Goal: Task Accomplishment & Management: Complete application form

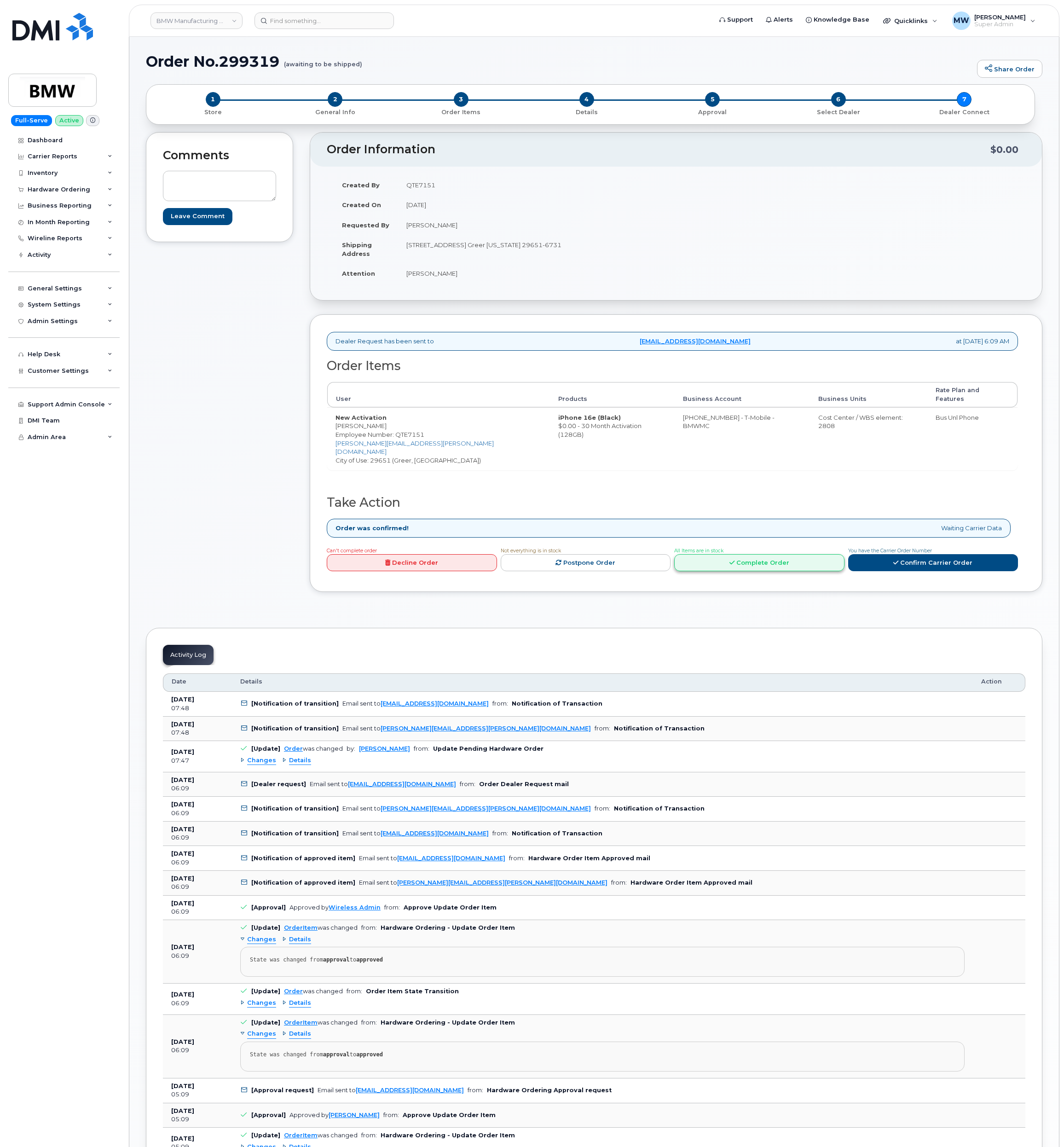
click at [830, 554] on link "Complete Order" at bounding box center [759, 562] width 170 height 17
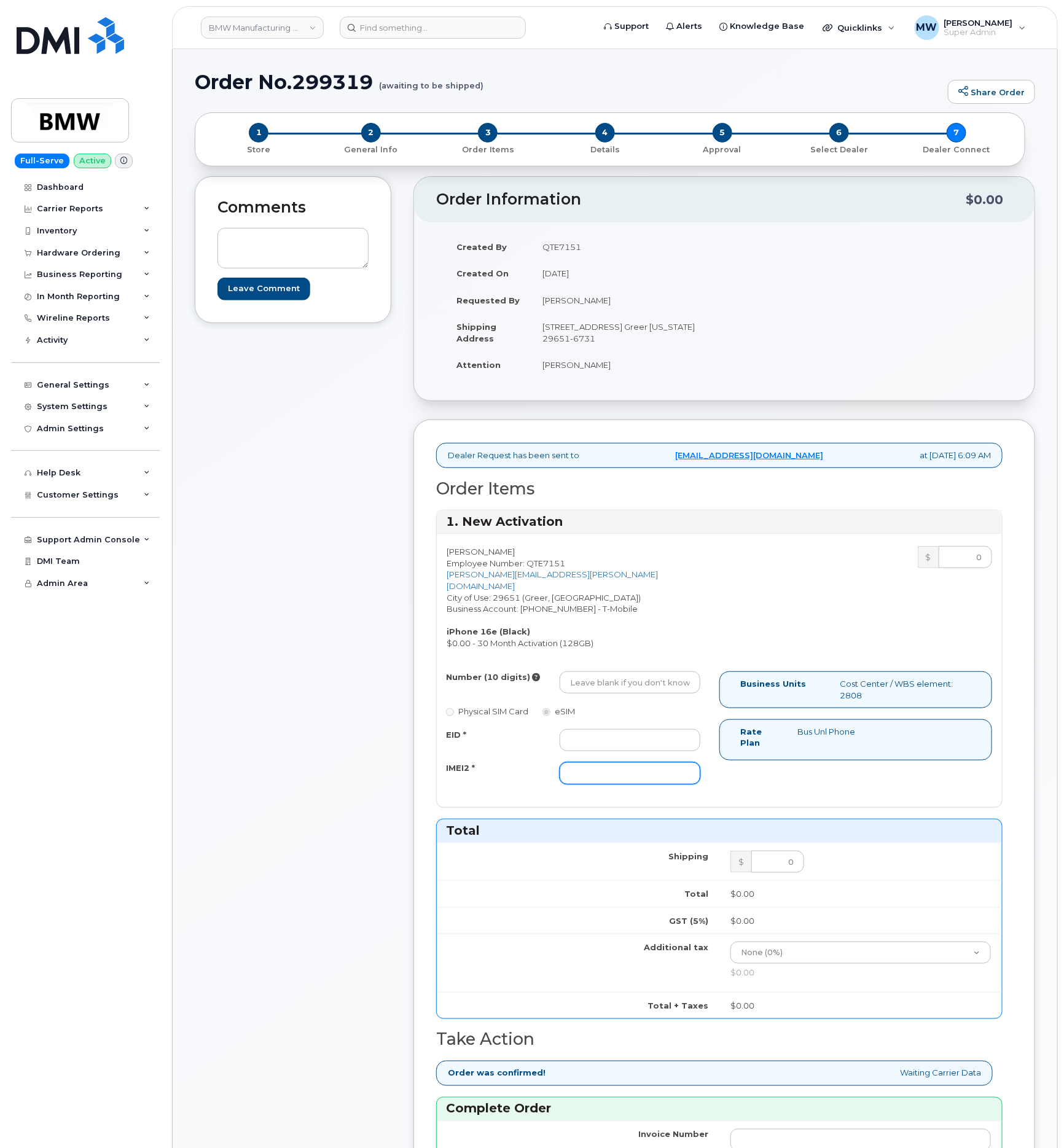
drag, startPoint x: 609, startPoint y: 780, endPoint x: 502, endPoint y: 775, distance: 107.1
click at [608, 780] on input "IMEI2 *" at bounding box center [629, 774] width 140 height 22
paste input "356312638365873"
type input "356312638365873"
click at [595, 747] on input "EID *" at bounding box center [629, 741] width 140 height 22
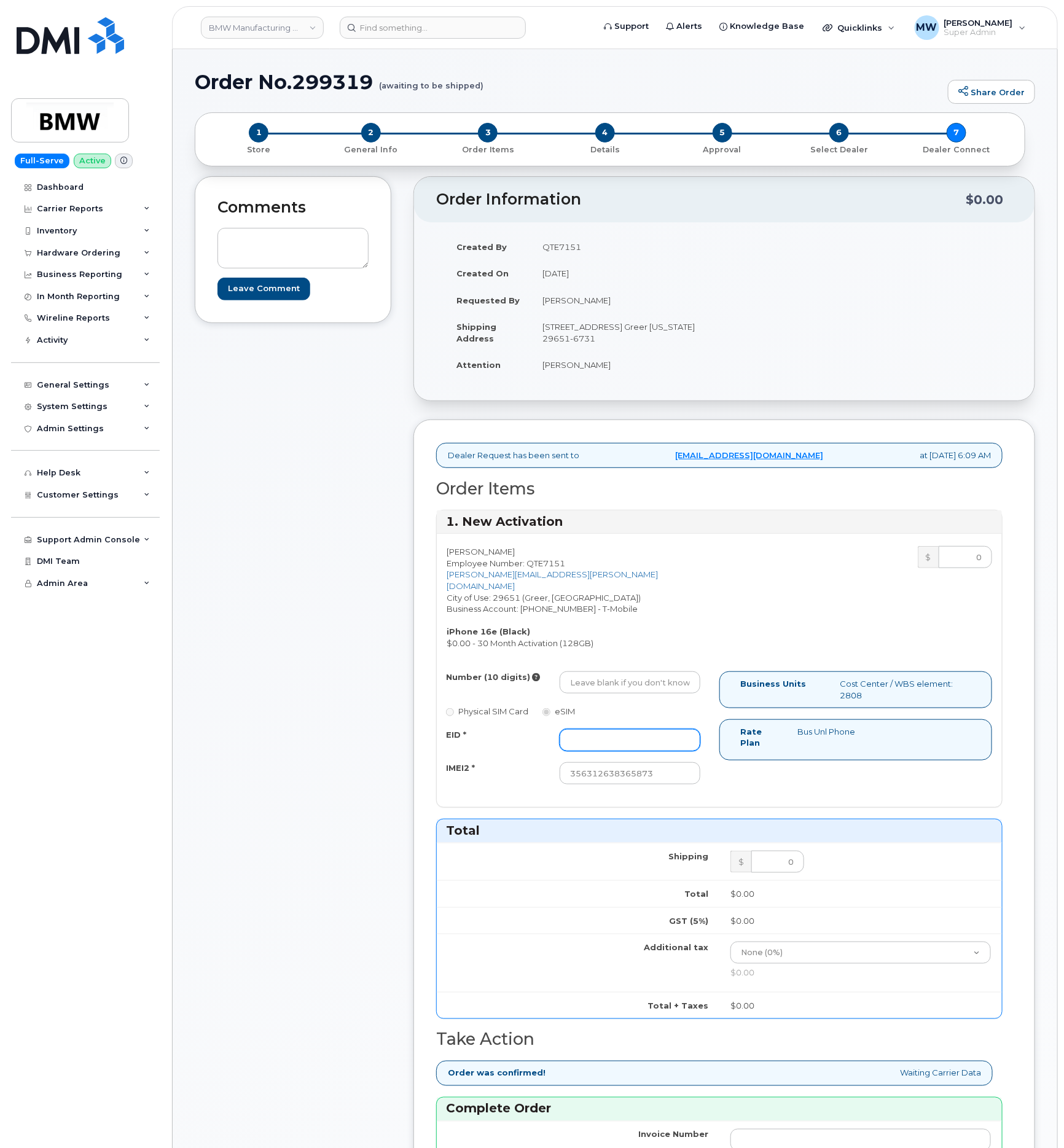
paste input "89043052010008889625001302232004"
type input "89043052010008889625001302232004"
click at [655, 694] on input "Number (10 digits)" at bounding box center [629, 683] width 140 height 22
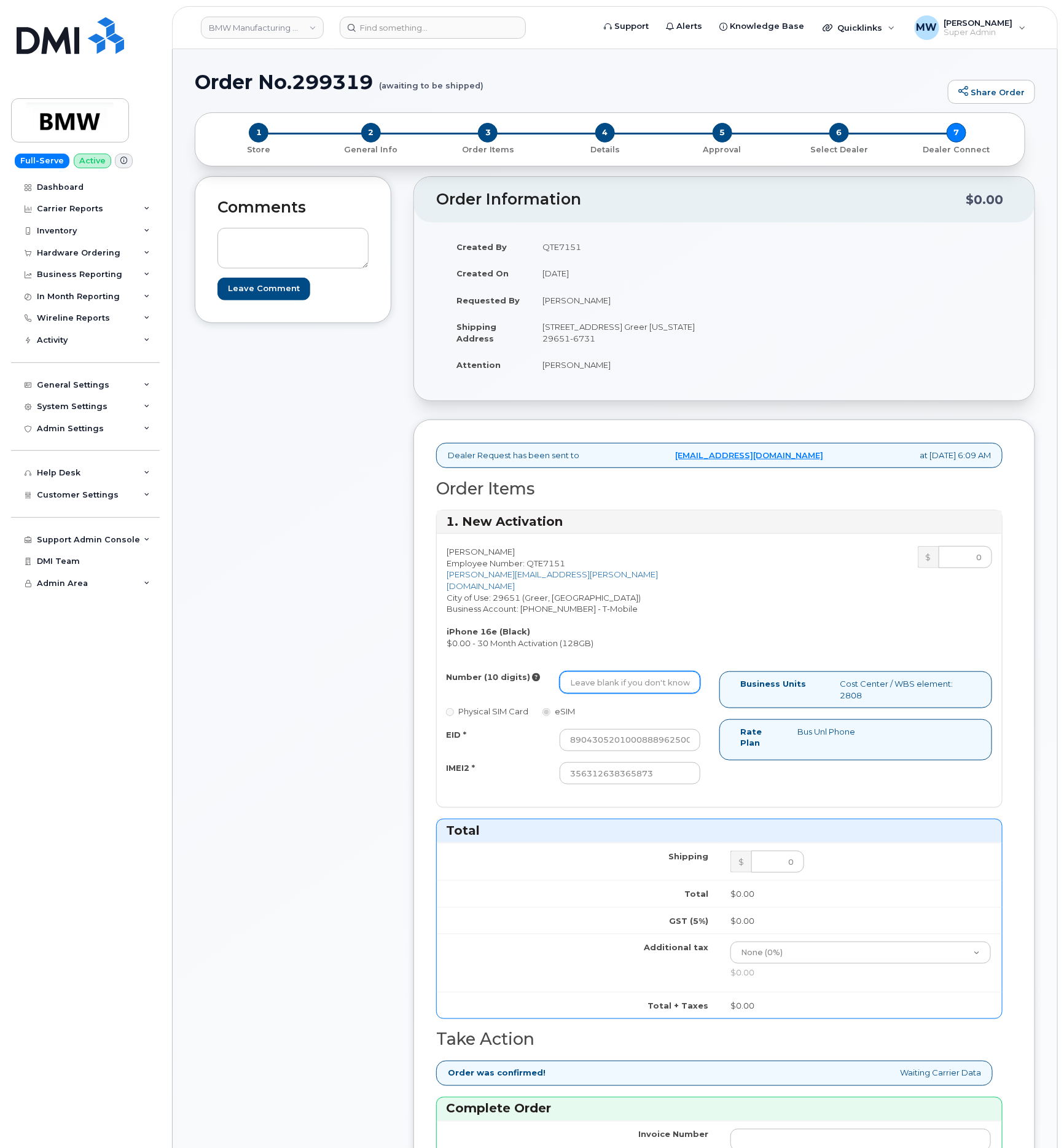
paste input "864) 705-5880"
click at [616, 685] on input "864) 705-5880" at bounding box center [629, 683] width 140 height 22
type input "8647055880"
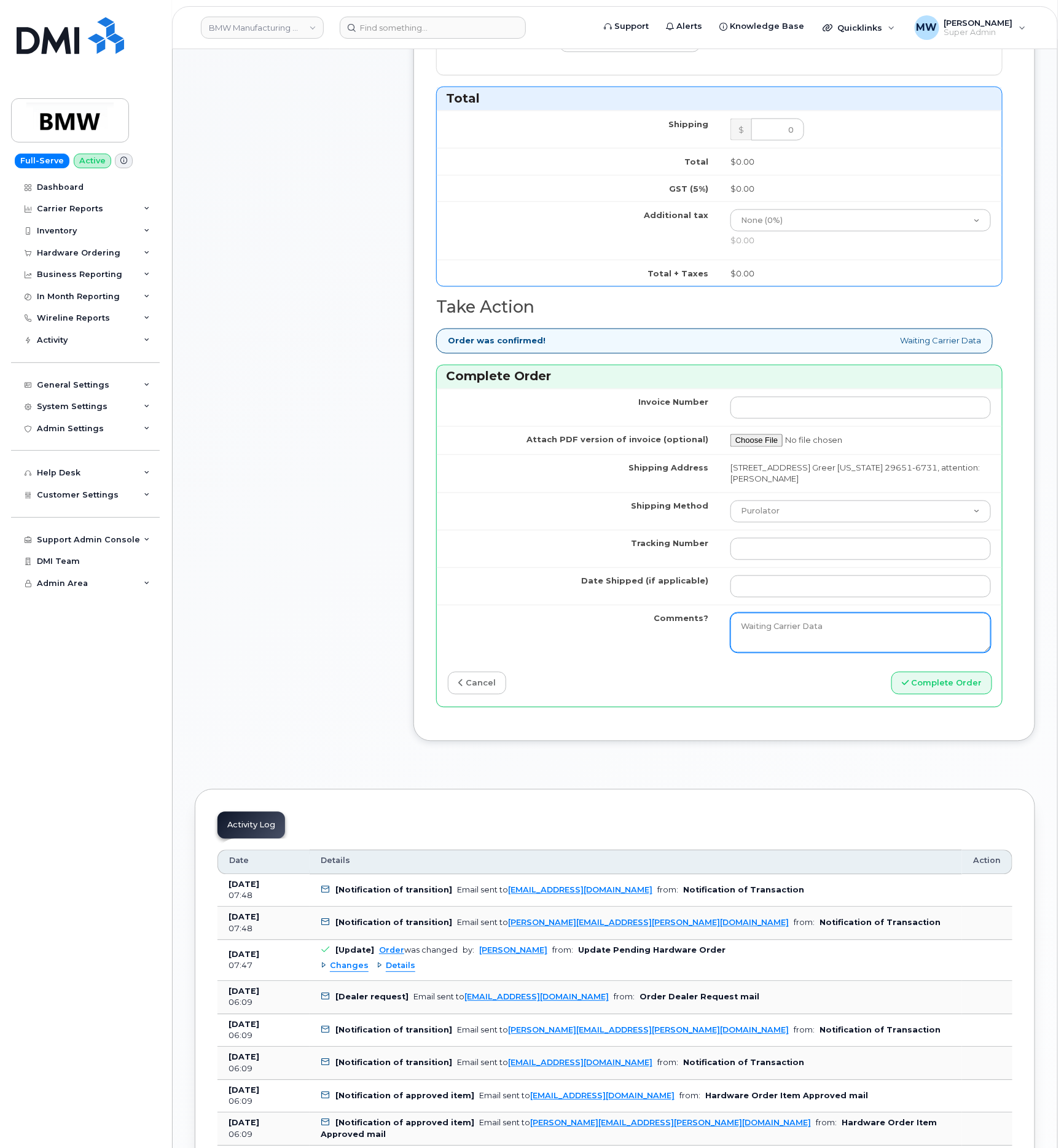
scroll to position [737, 0]
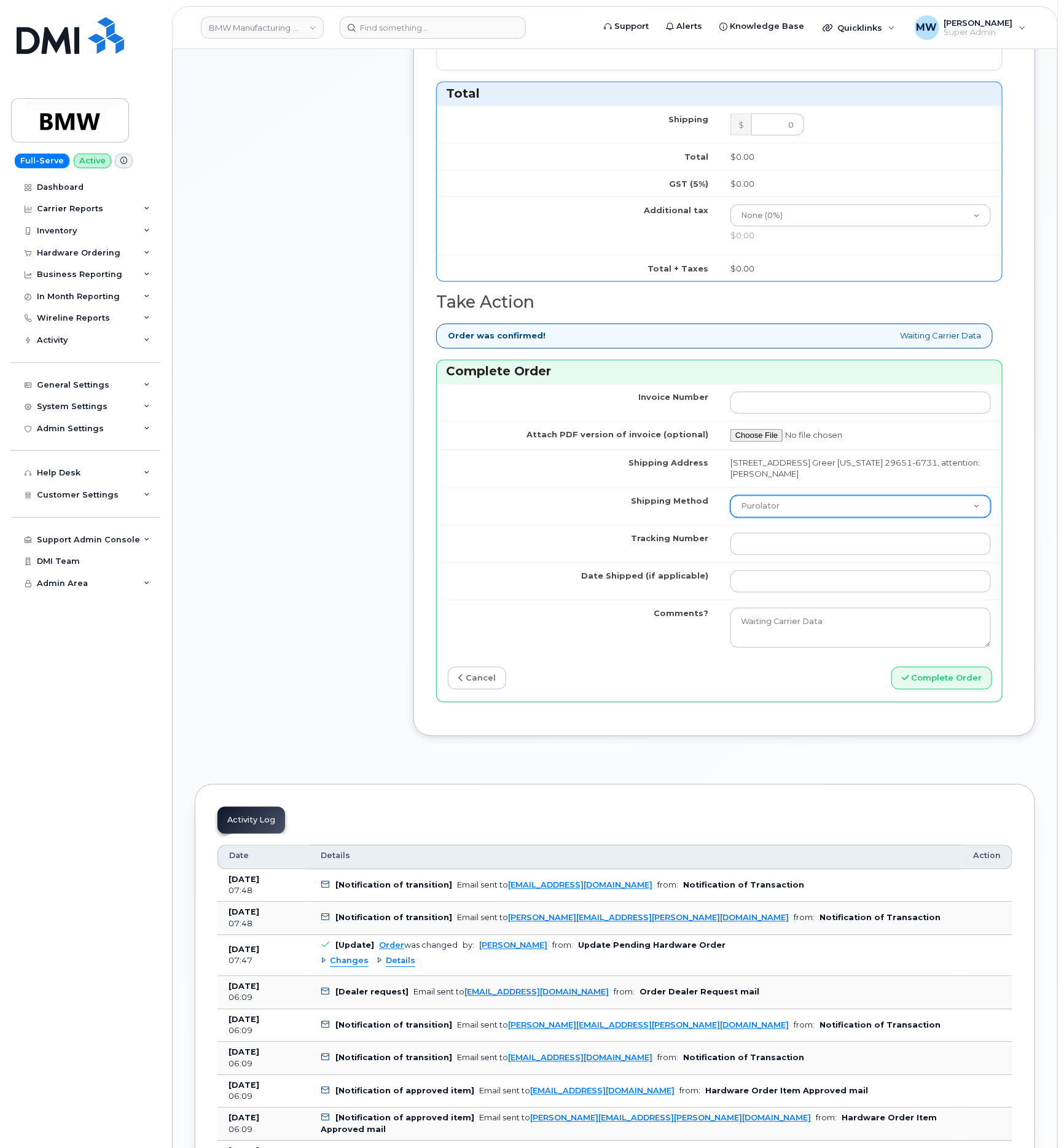
click at [784, 518] on select "Purolator UPS FedEx Canada Post Courier Other Drop Off Pick Up" at bounding box center [861, 507] width 260 height 22
select select "UPS"
click at [731, 503] on select "Purolator UPS FedEx Canada Post Courier Other Drop Off Pick Up" at bounding box center [861, 507] width 260 height 22
click at [845, 555] on input "Tracking Number" at bounding box center [861, 544] width 260 height 22
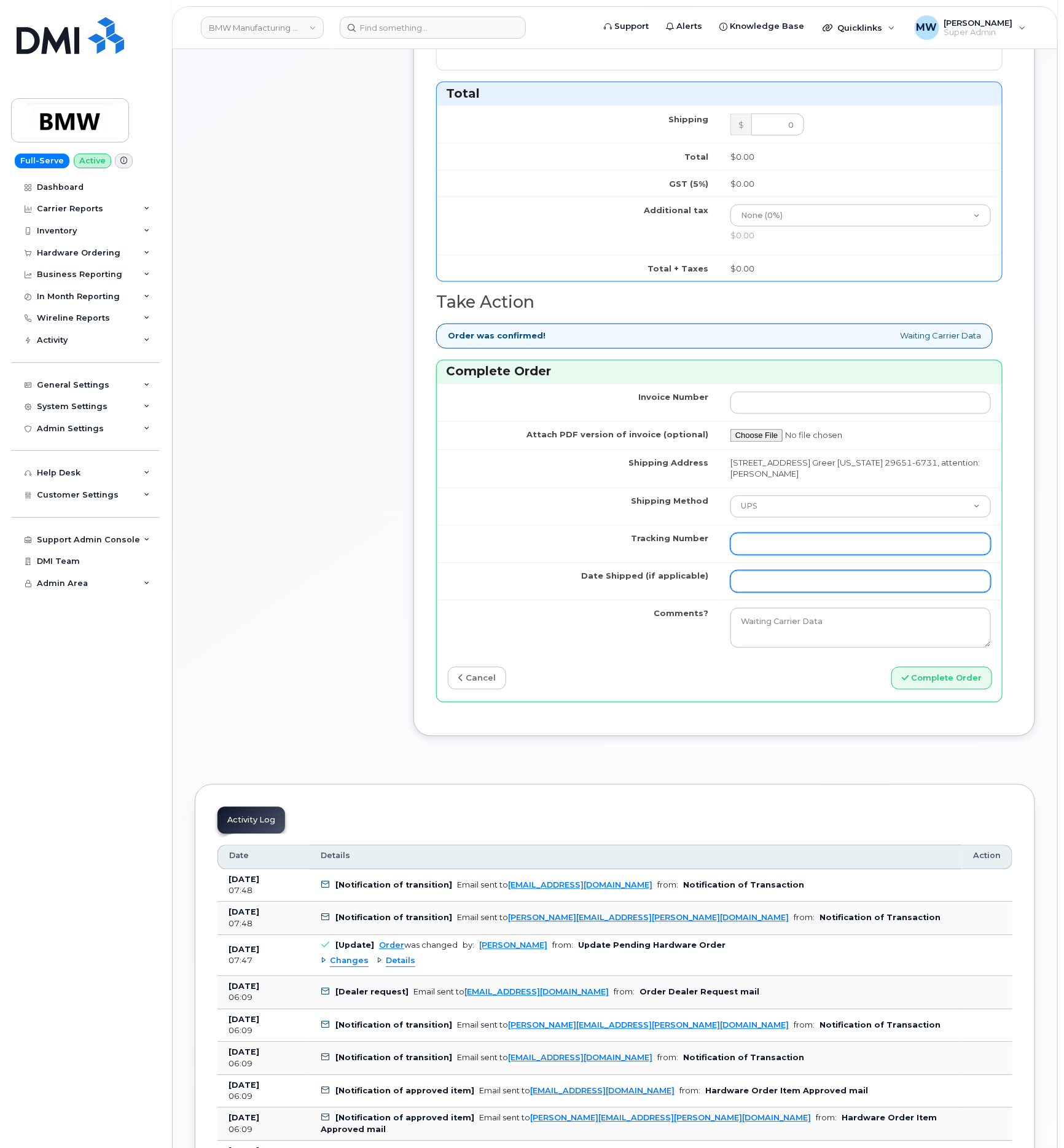
paste input "1ZW0Y5861380177843"
type input "1ZW0Y5861380177843"
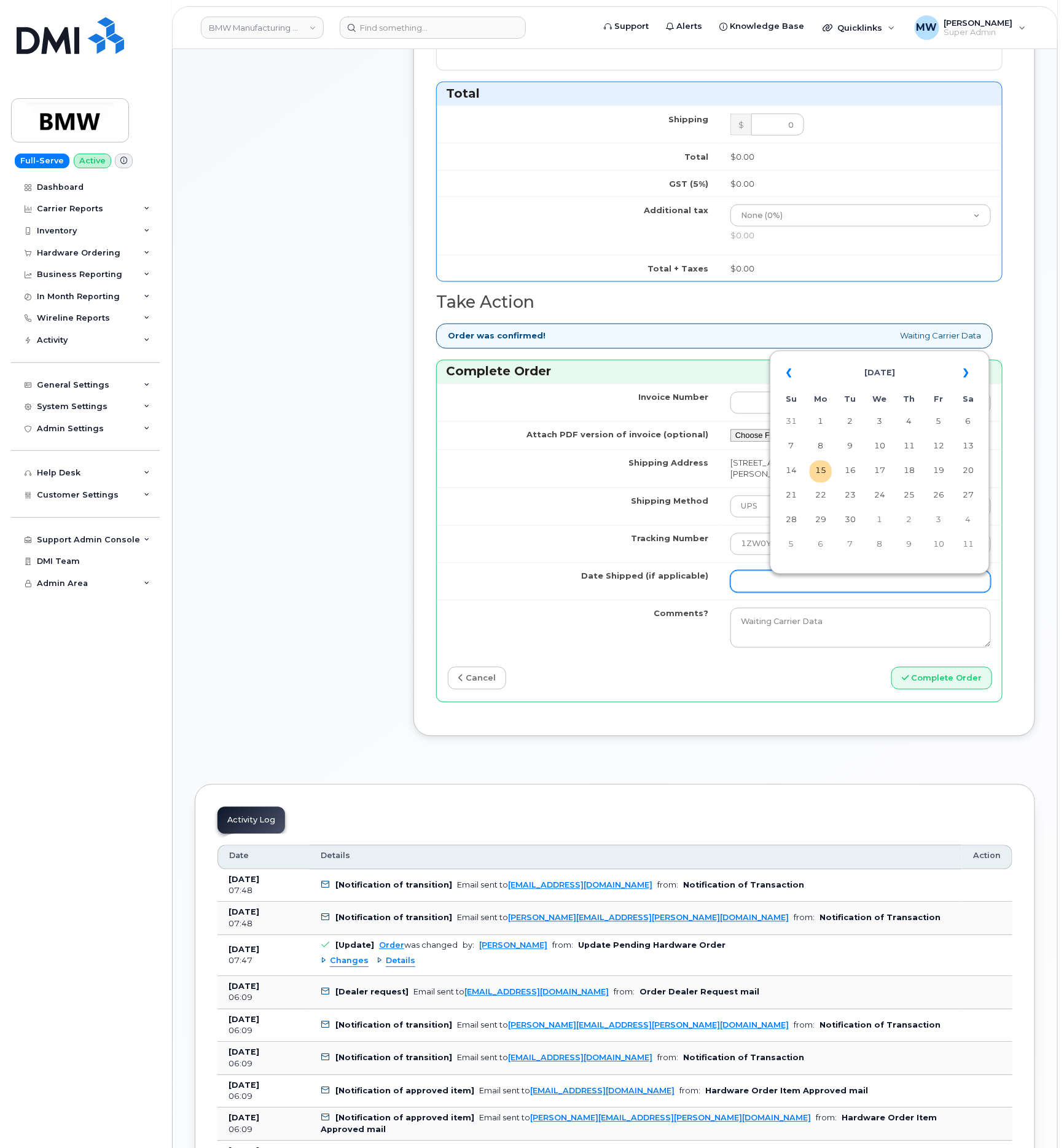
click at [774, 588] on input "Date Shipped (if applicable)" at bounding box center [861, 582] width 260 height 22
click at [818, 476] on td "15" at bounding box center [821, 472] width 22 height 22
type input "2025-09-15"
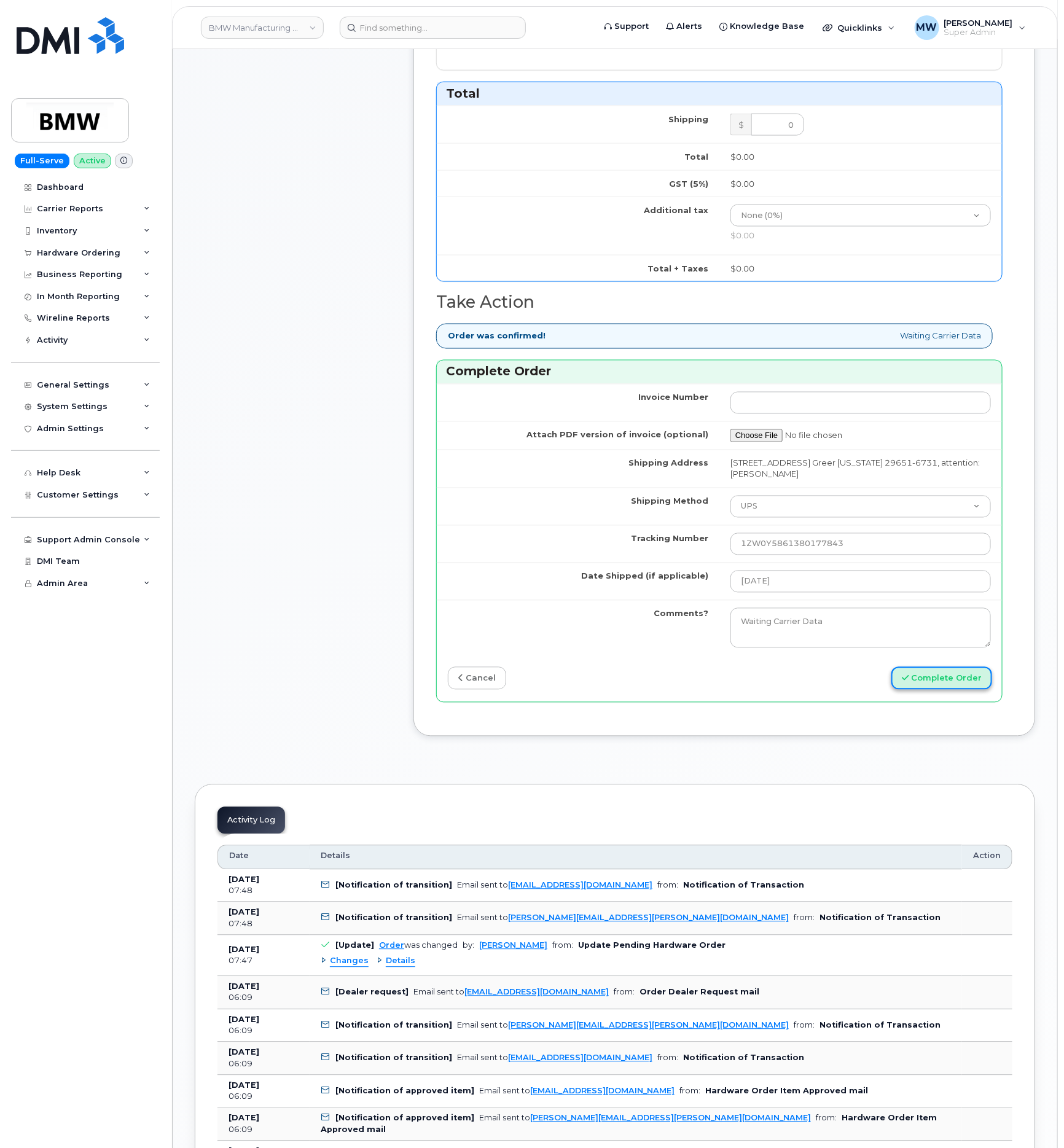
click at [936, 690] on button "Complete Order" at bounding box center [942, 679] width 100 height 23
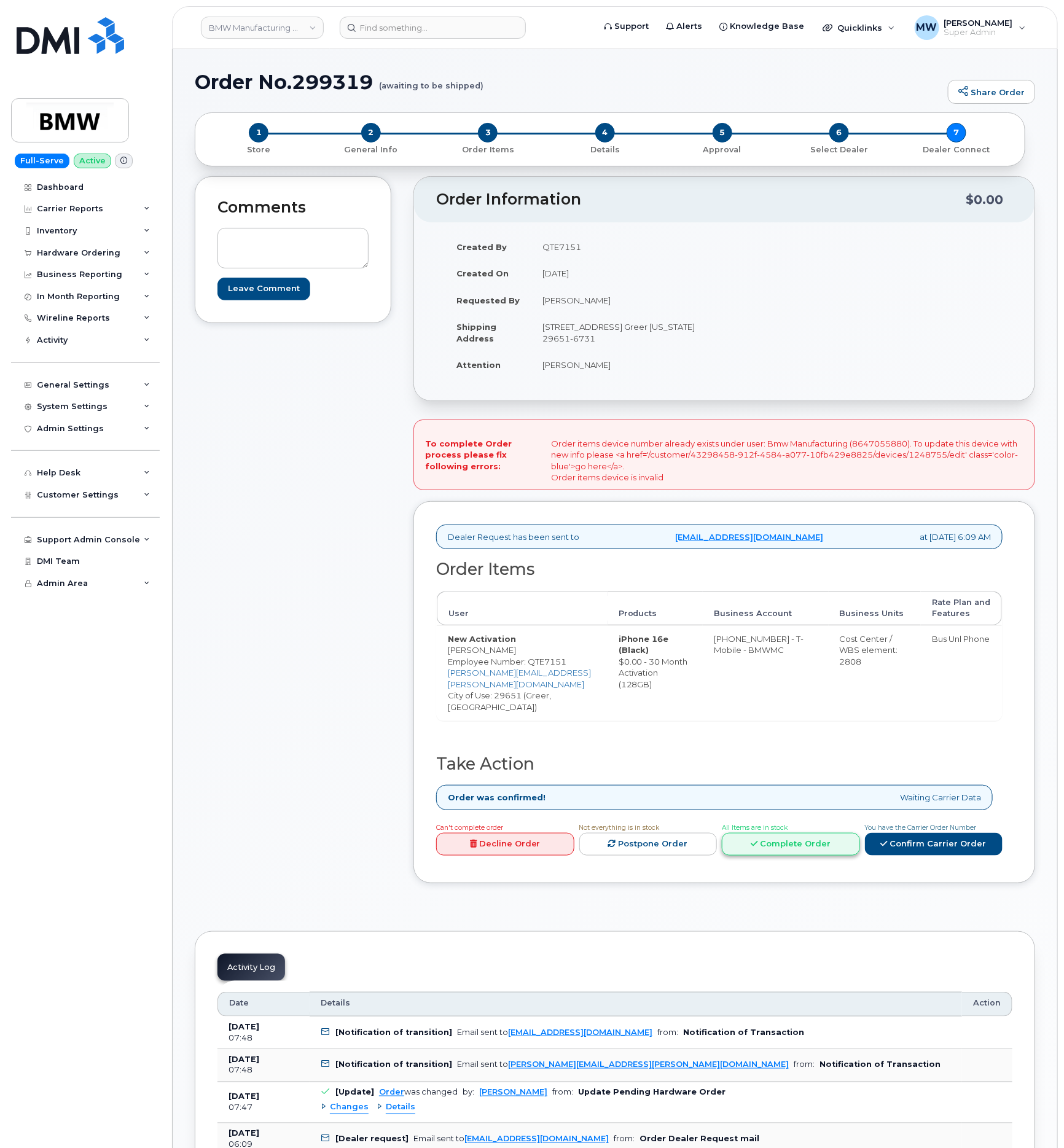
click at [851, 856] on link "Complete Order" at bounding box center [791, 844] width 139 height 23
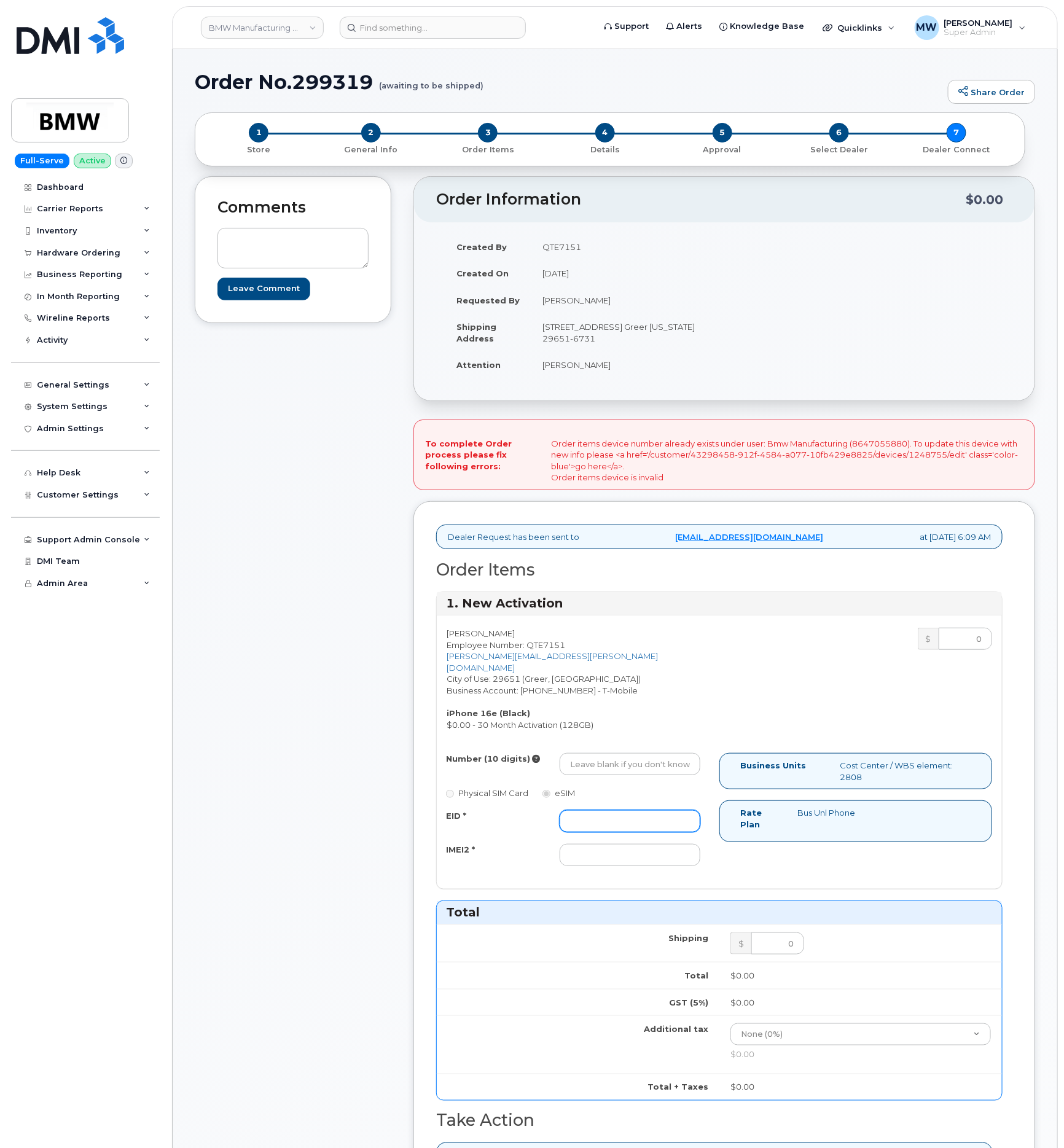
click at [575, 833] on input "EID *" at bounding box center [629, 821] width 140 height 22
paste input "89043052010008889625001302232004"
type input "89043052010008889625001302232004"
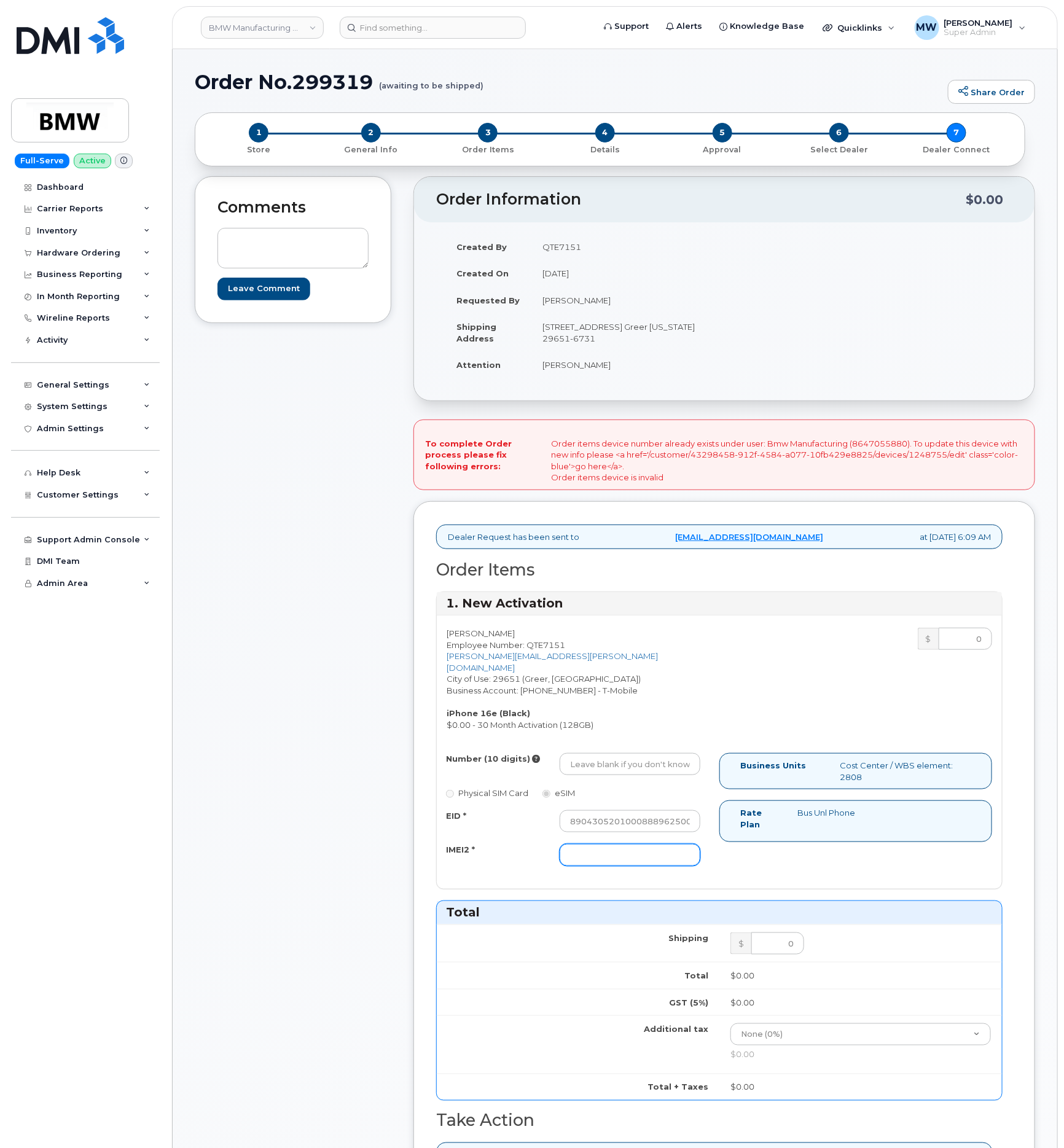
click at [608, 861] on input "IMEI2 *" at bounding box center [629, 855] width 140 height 22
paste input "356312638365873"
type input "356312638365873"
click at [604, 771] on input "Number (10 digits)" at bounding box center [629, 764] width 140 height 22
paste input "864) 705-5880"
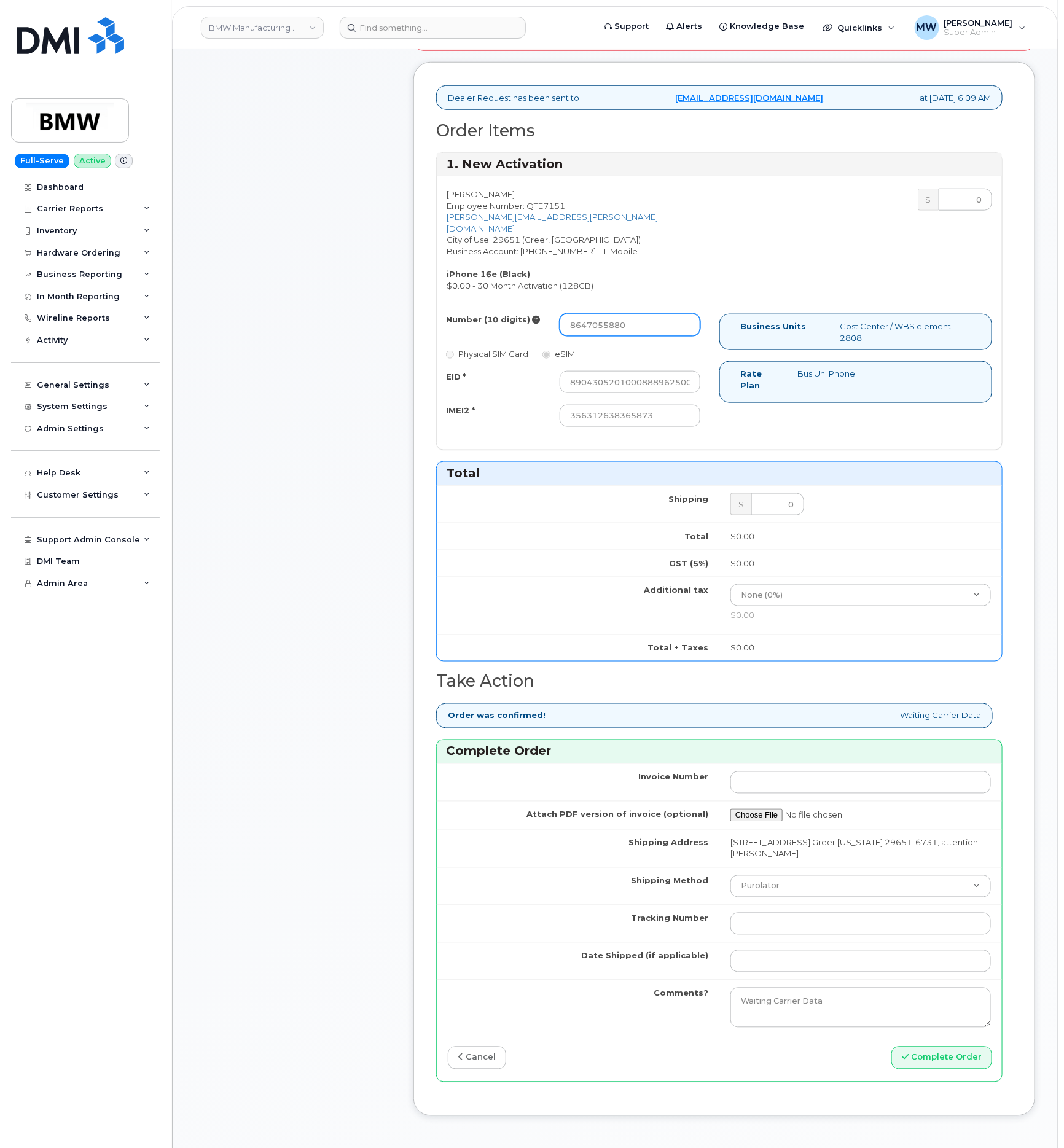
scroll to position [461, 0]
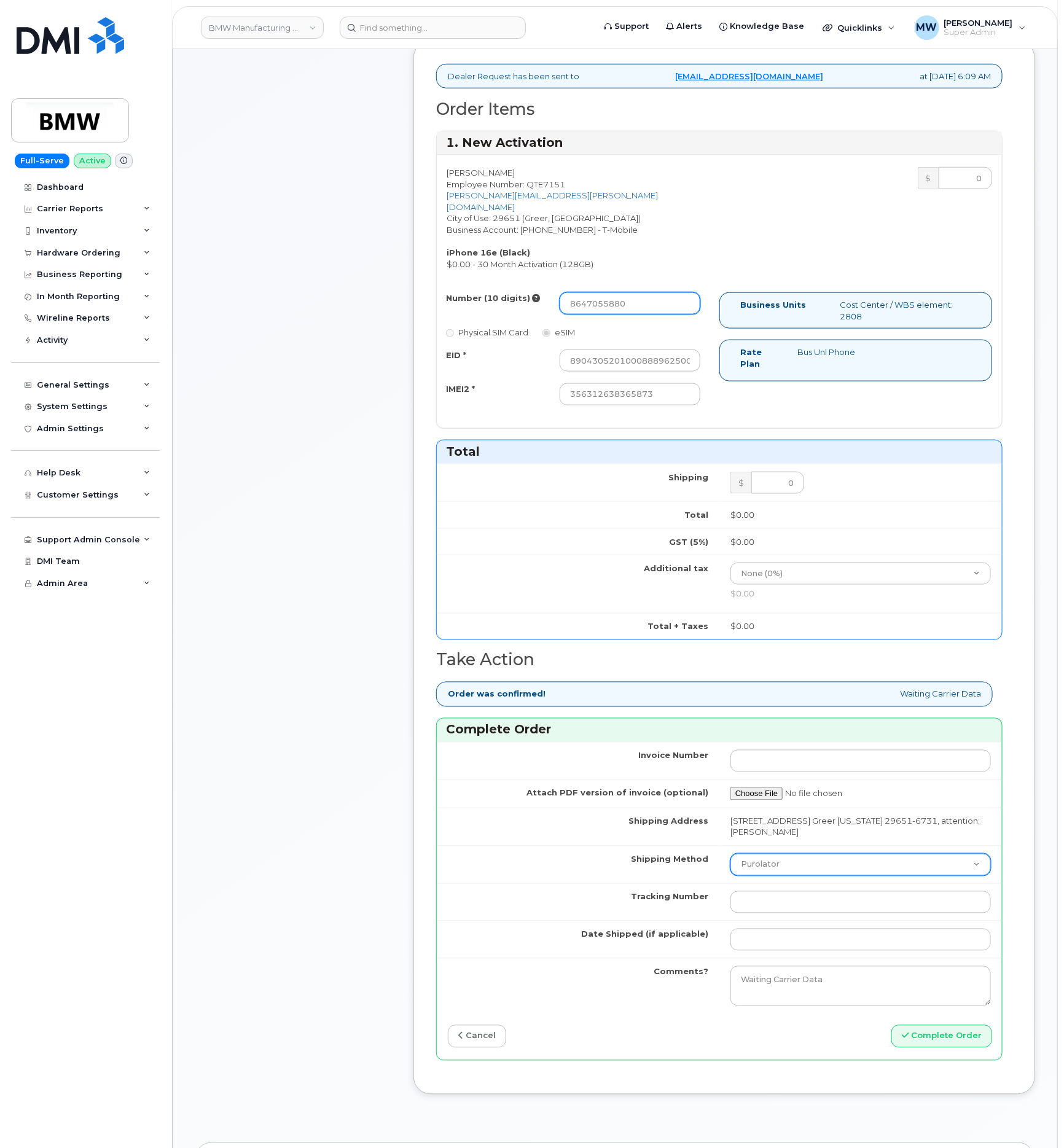
type input "8647055880"
drag, startPoint x: 773, startPoint y: 872, endPoint x: 777, endPoint y: 884, distance: 12.6
click at [773, 872] on select "Purolator UPS FedEx Canada Post Courier Other Drop Off Pick Up" at bounding box center [861, 865] width 260 height 22
select select "UPS"
click at [731, 862] on select "Purolator UPS FedEx Canada Post Courier Other Drop Off Pick Up" at bounding box center [861, 865] width 260 height 22
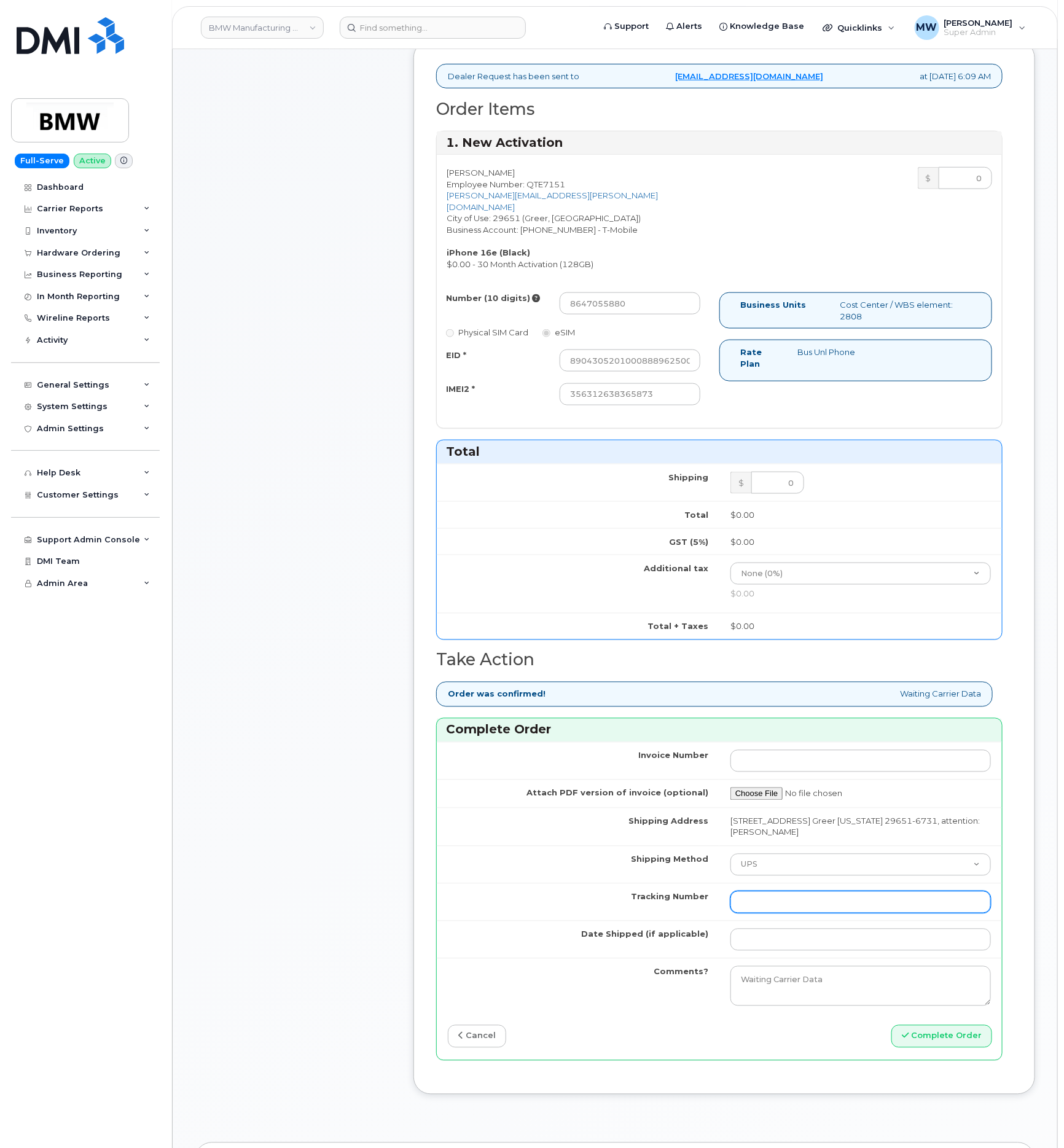
click at [854, 912] on input "Tracking Number" at bounding box center [861, 902] width 260 height 22
paste input "1ZW0Y5861380177843"
type input "1ZW0Y5861380177843"
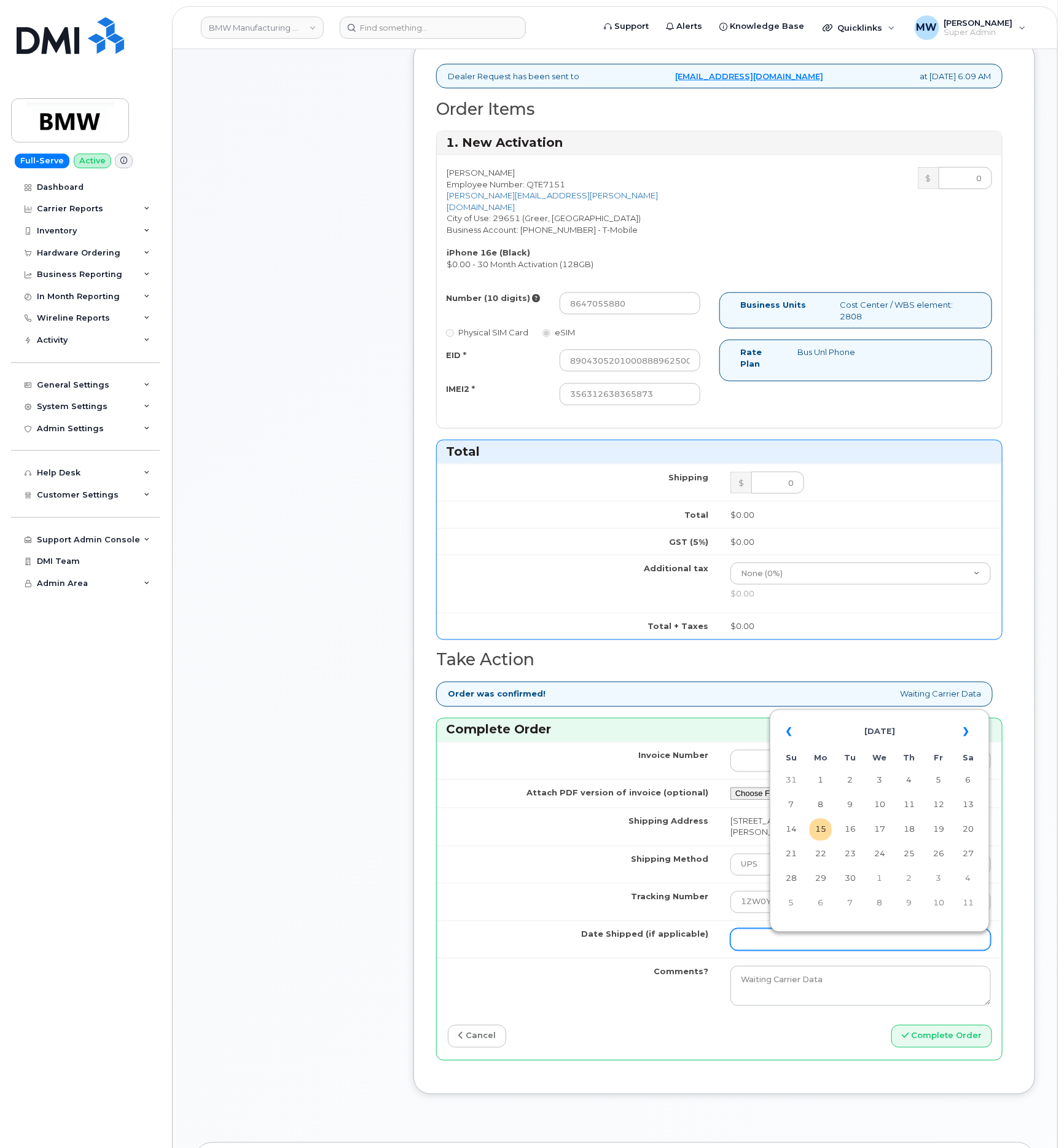
click at [772, 952] on input "Date Shipped (if applicable)" at bounding box center [861, 940] width 260 height 22
click at [811, 833] on td "15" at bounding box center [821, 830] width 22 height 22
type input "2025-09-15"
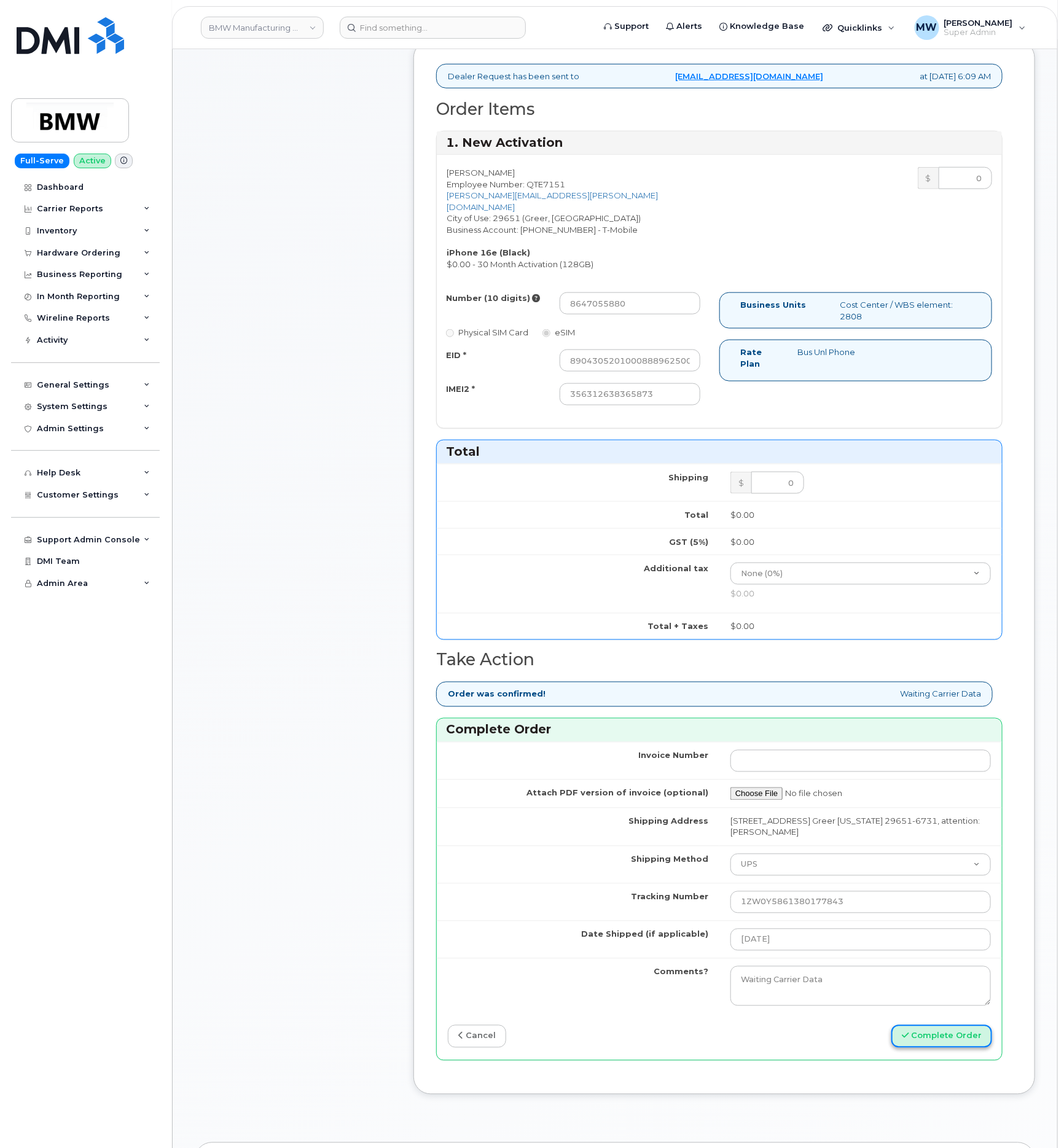
click at [936, 1049] on button "Complete Order" at bounding box center [942, 1037] width 100 height 23
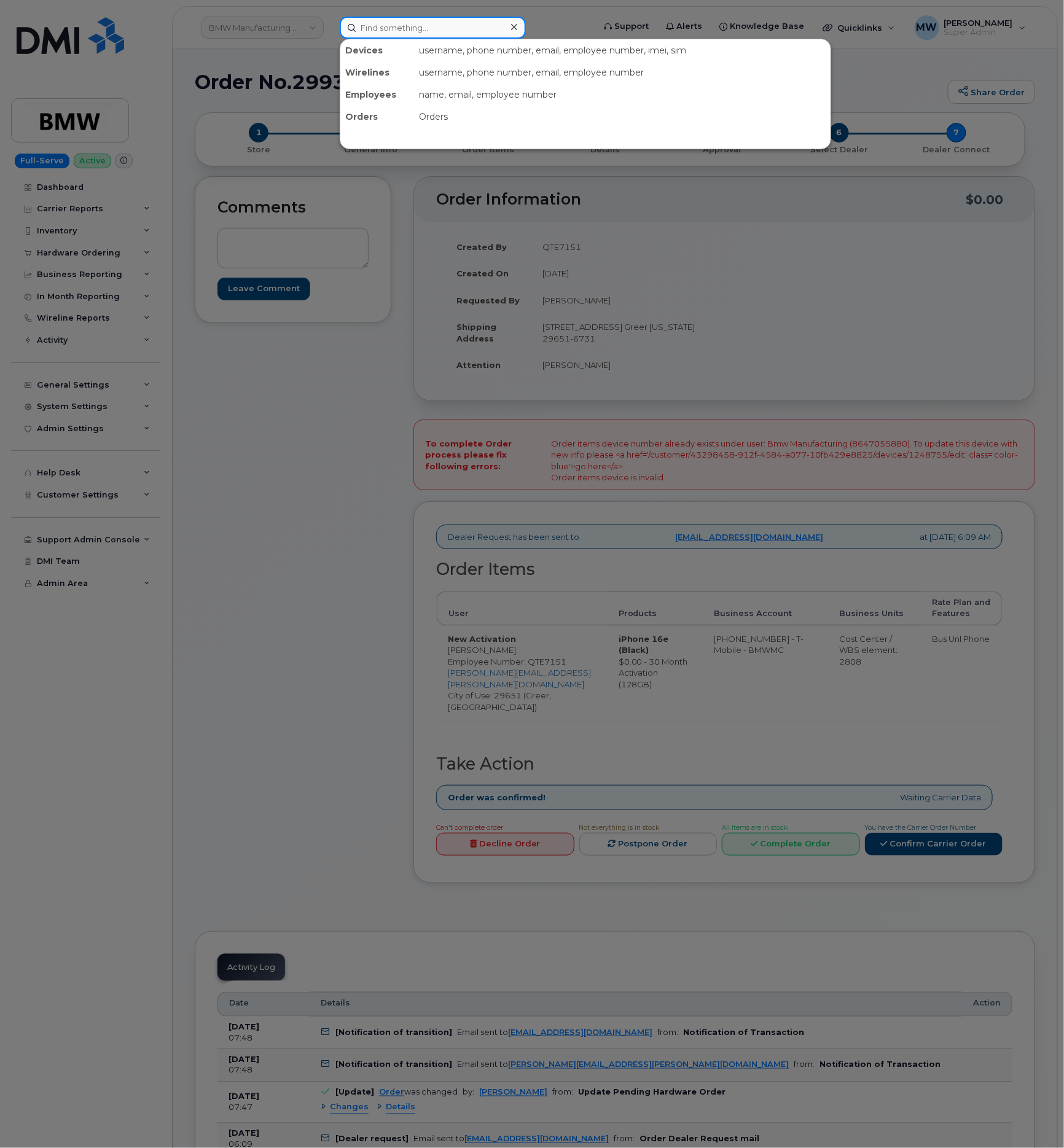
click at [444, 30] on input at bounding box center [433, 28] width 186 height 22
paste input "(864) 705-5880"
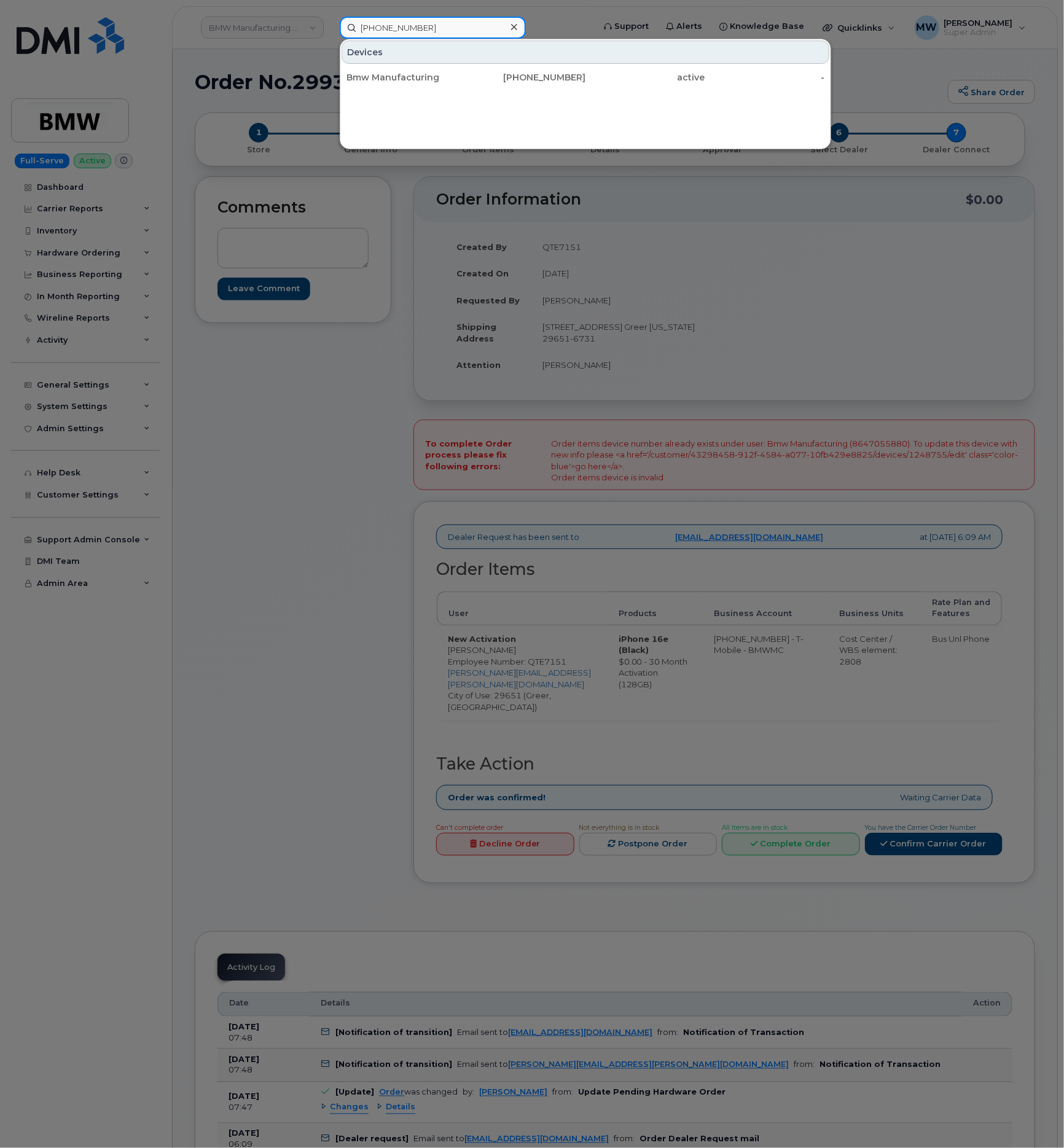
type input "(864) 705-5880"
click at [433, 74] on div "Bmw Manufacturing" at bounding box center [407, 77] width 120 height 12
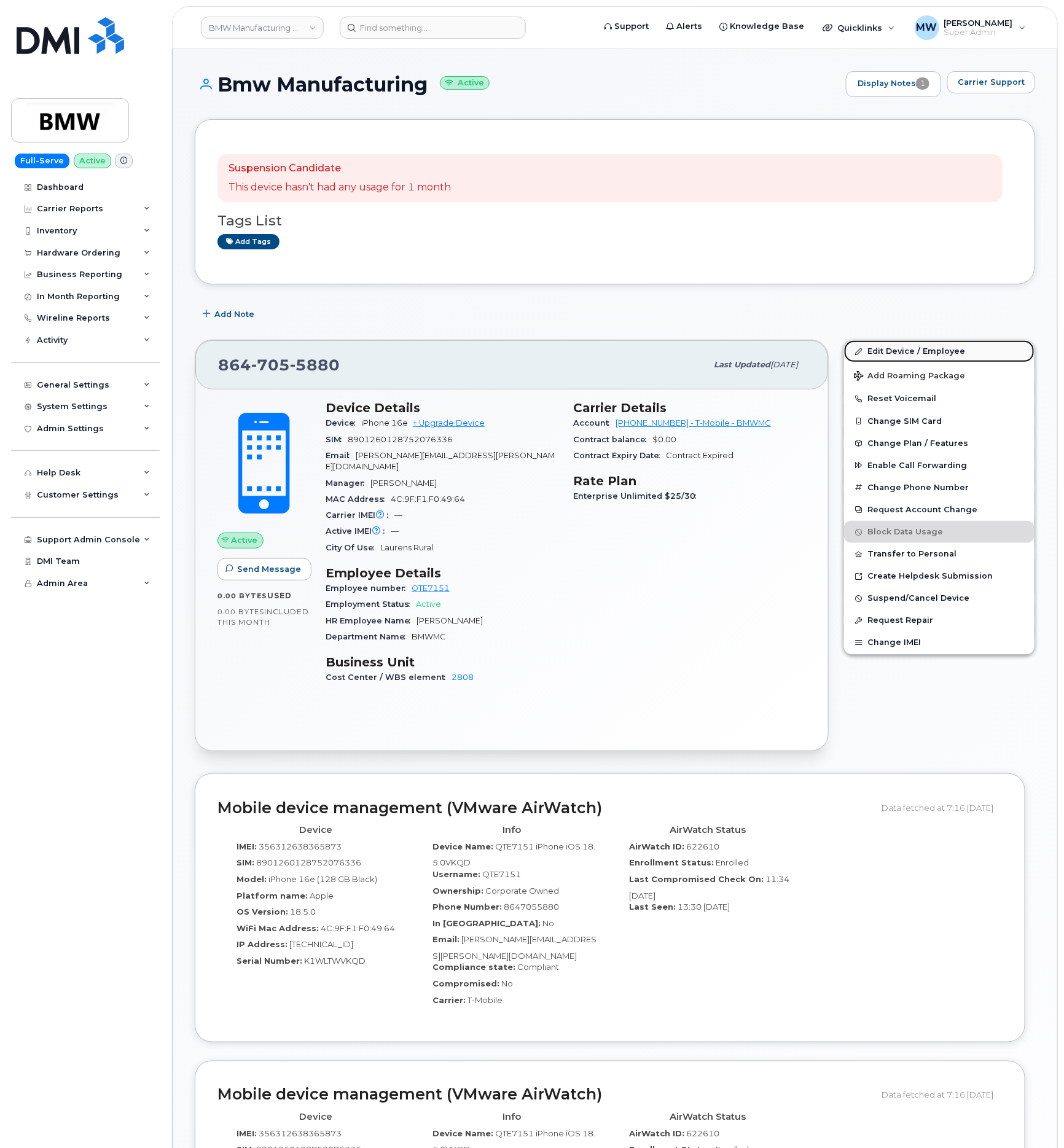
click at [959, 358] on link "Edit Device / Employee" at bounding box center [940, 351] width 191 height 22
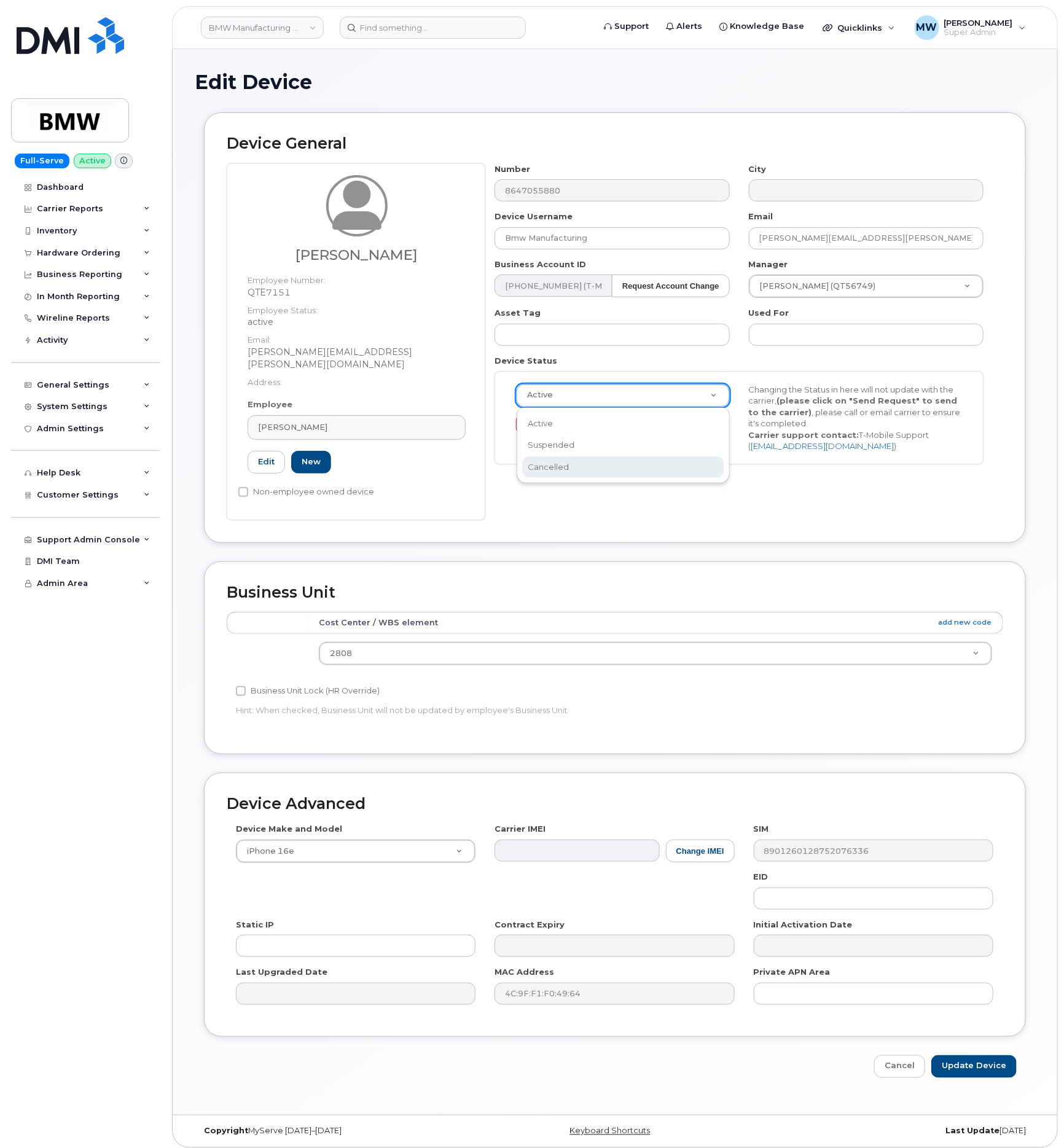
select select "cancelled"
drag, startPoint x: 988, startPoint y: 1054, endPoint x: 996, endPoint y: 1042, distance: 14.4
click at [989, 1055] on input "Update Device" at bounding box center [974, 1066] width 85 height 23
type input "Saving..."
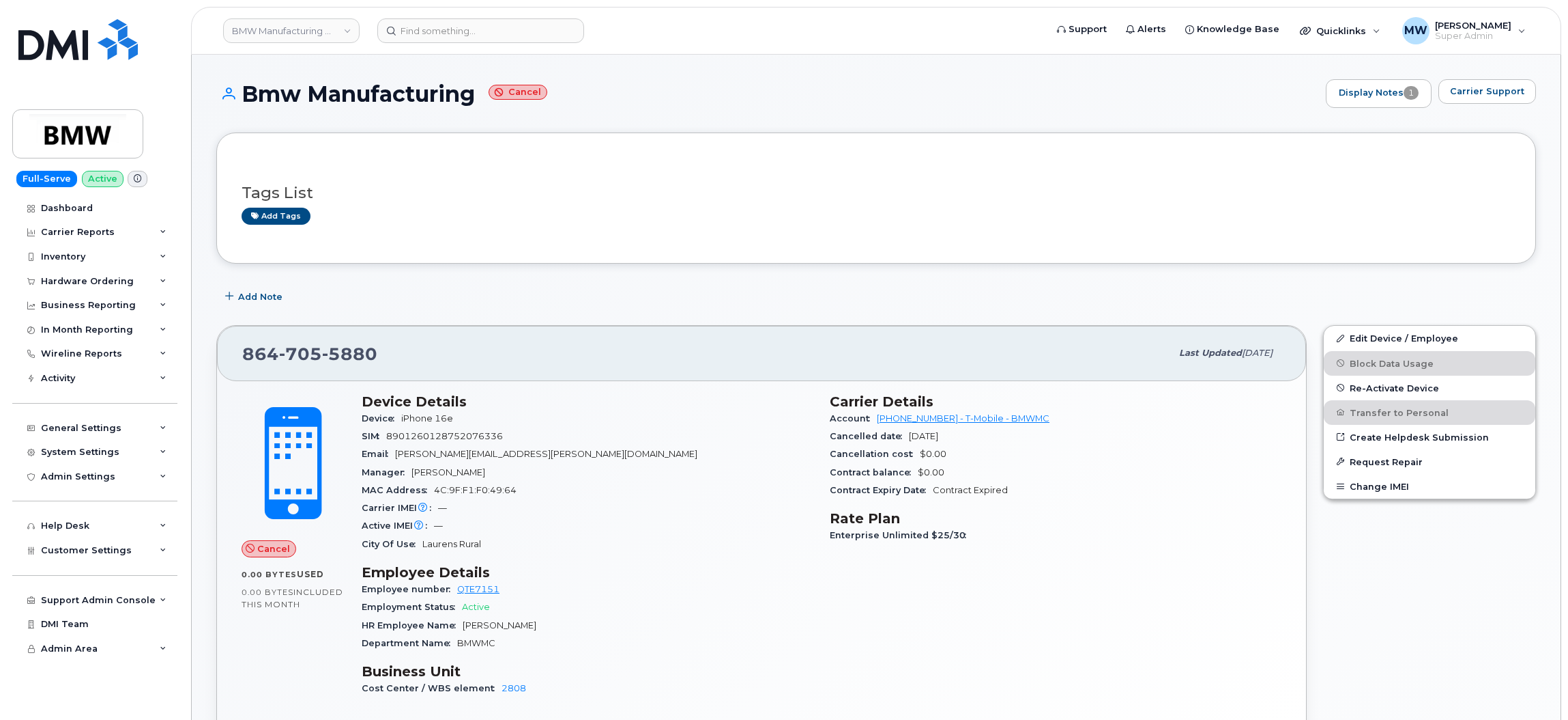
click at [773, 417] on div "Device iPhone 16e" at bounding box center [588, 419] width 452 height 18
click at [77, 283] on div "Hardware Ordering" at bounding box center [87, 282] width 93 height 11
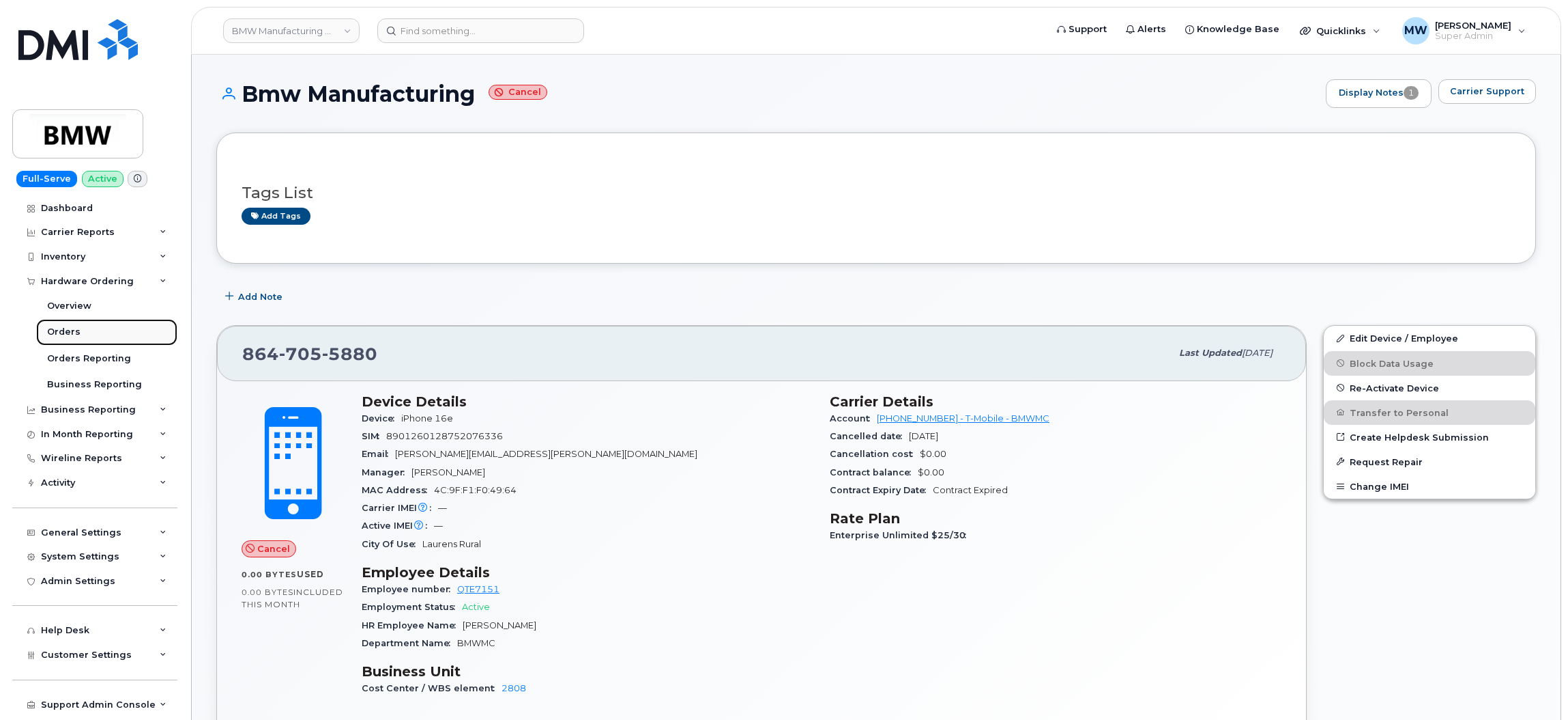
click at [77, 326] on div "Orders" at bounding box center [63, 332] width 33 height 12
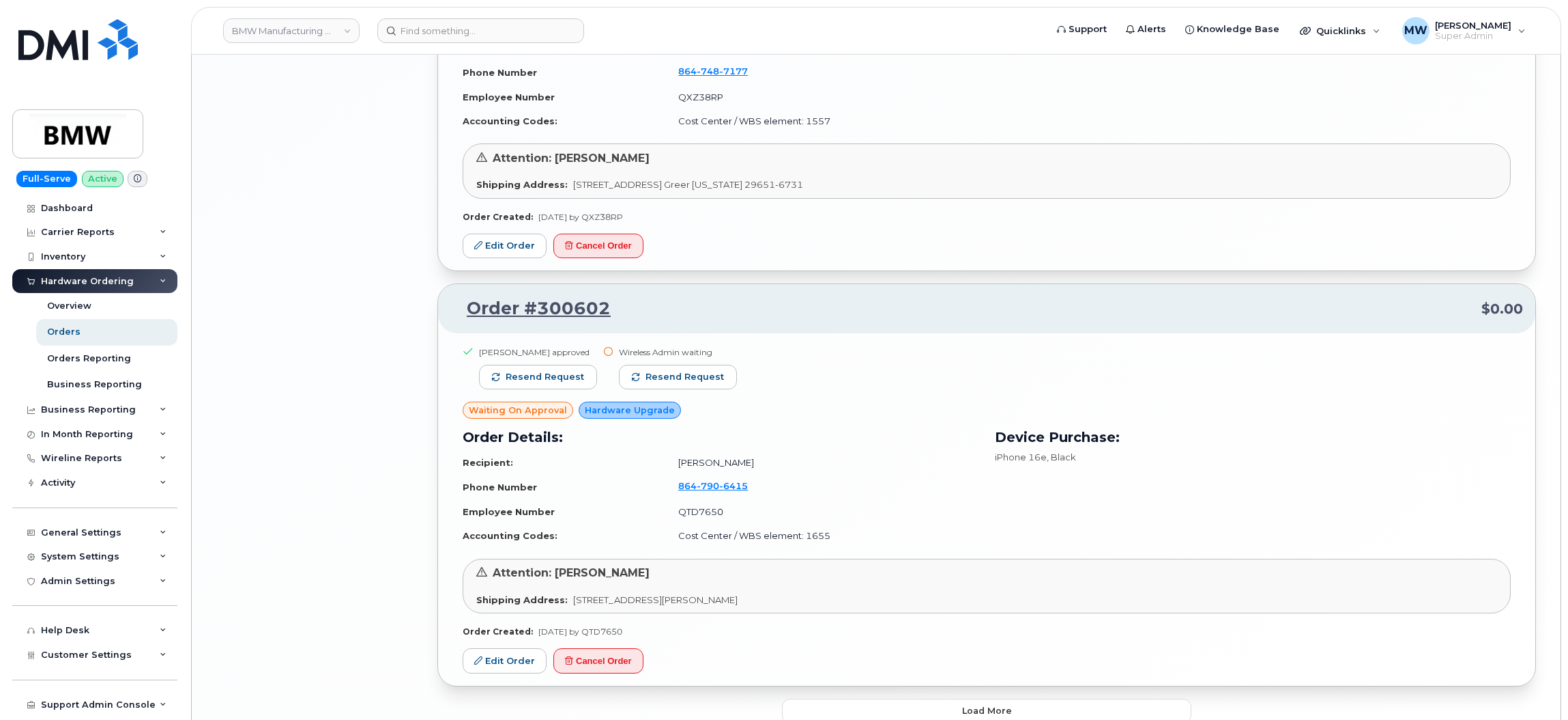
scroll to position [2499, 0]
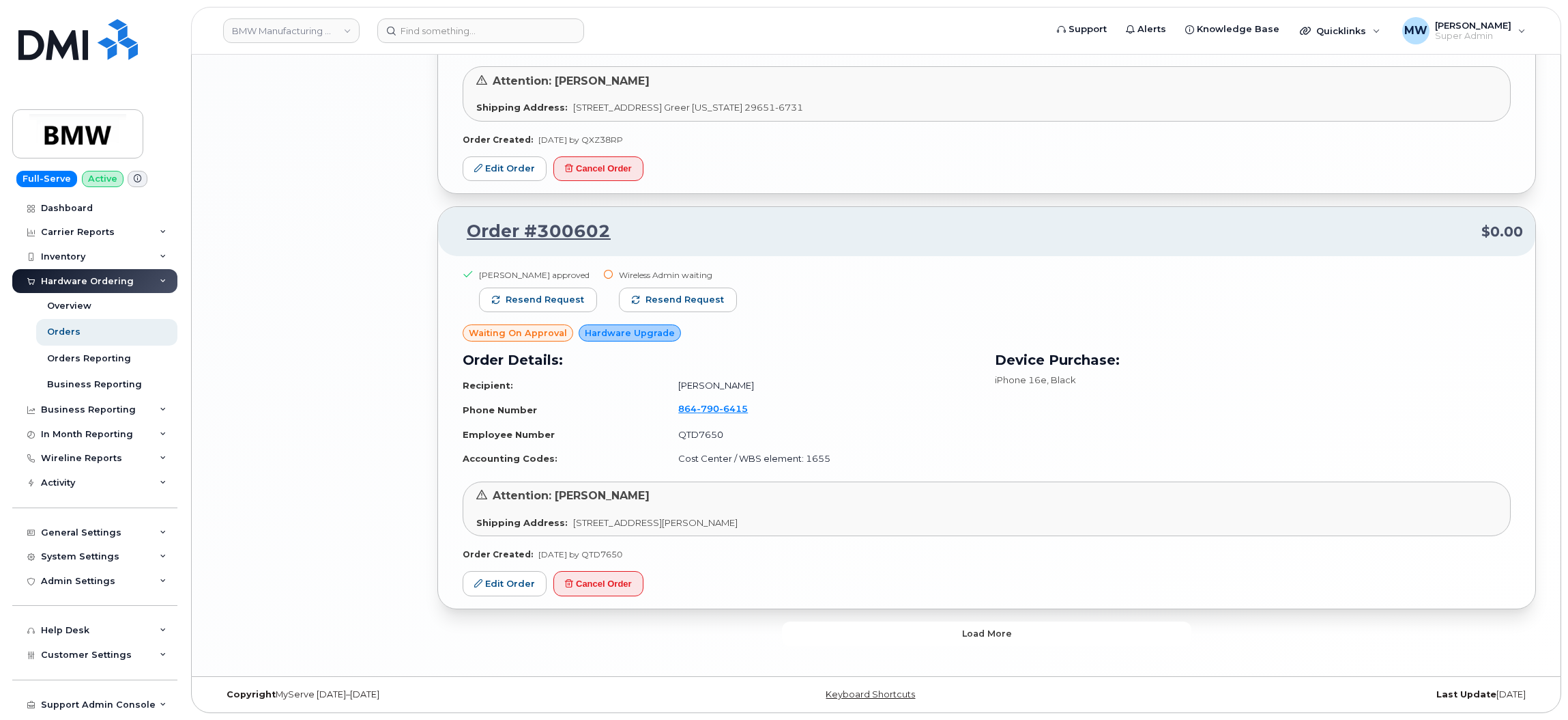
click at [1108, 638] on button "Load more" at bounding box center [987, 634] width 410 height 25
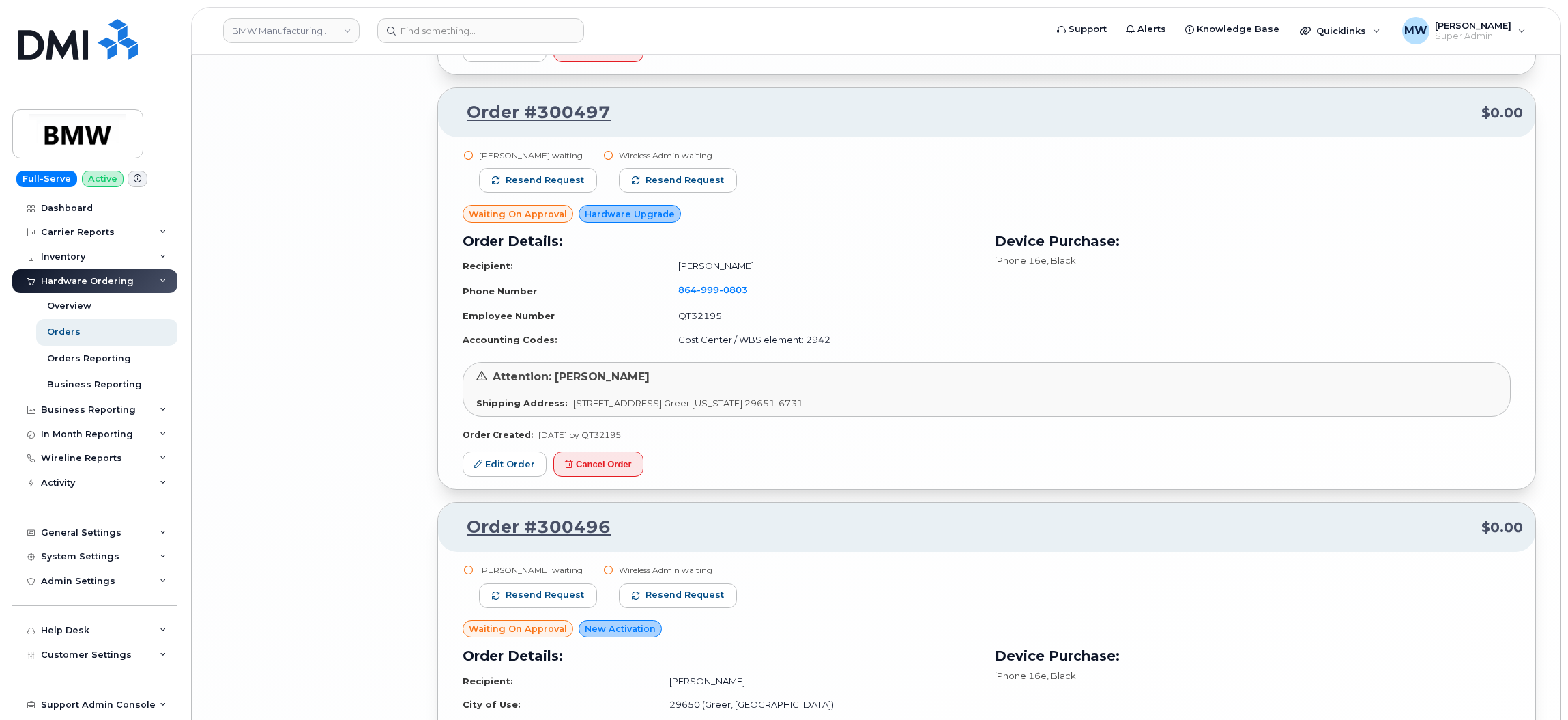
scroll to position [5692, 0]
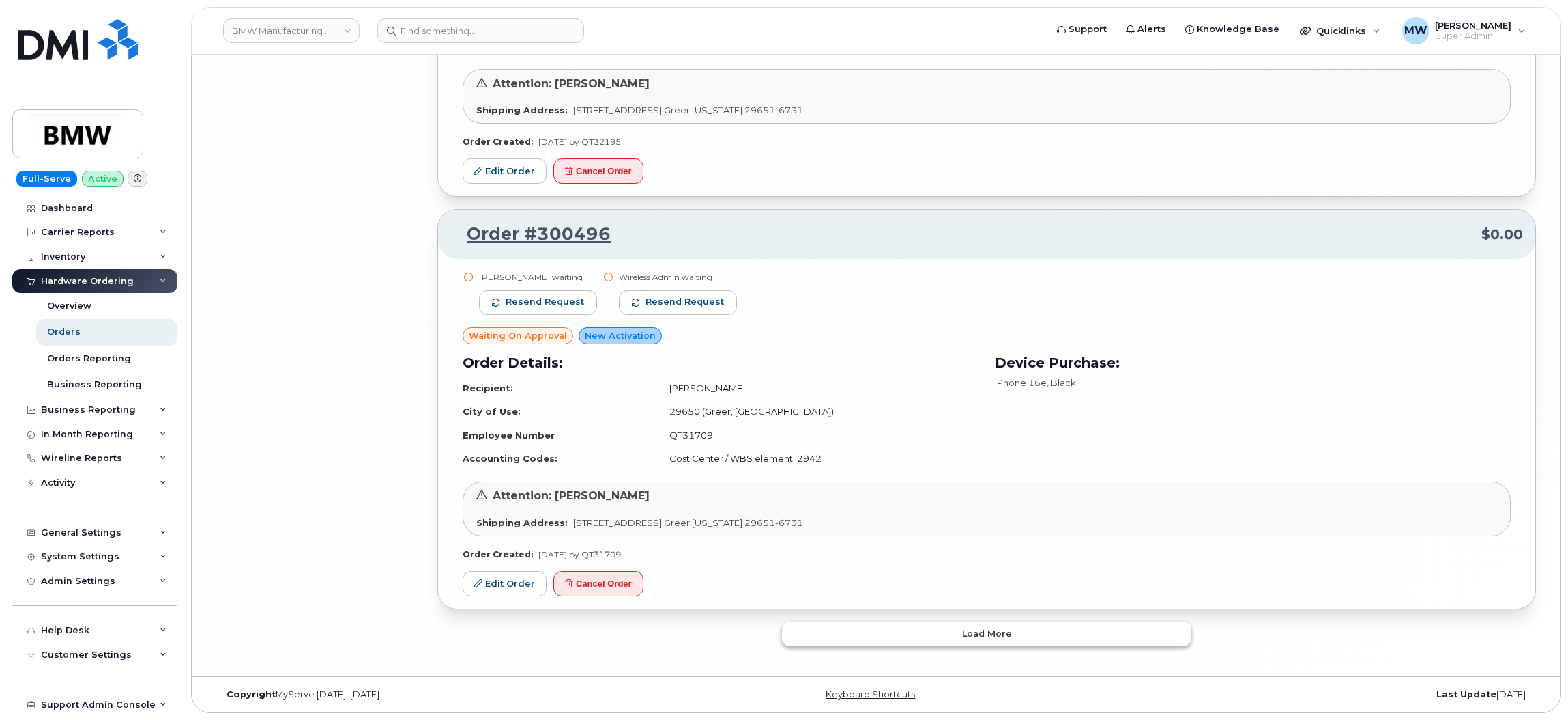
click at [1030, 628] on button "Load more" at bounding box center [987, 634] width 410 height 25
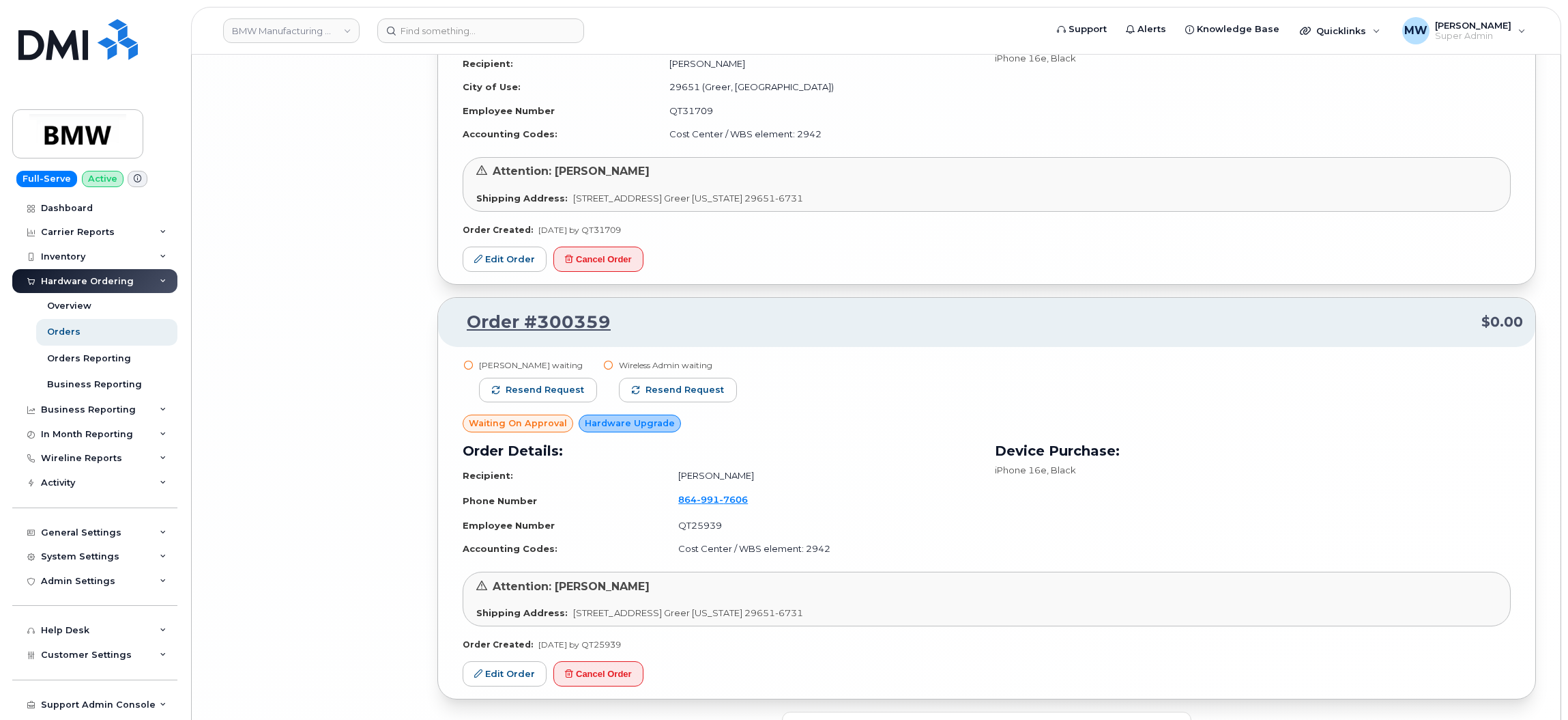
scroll to position [8907, 0]
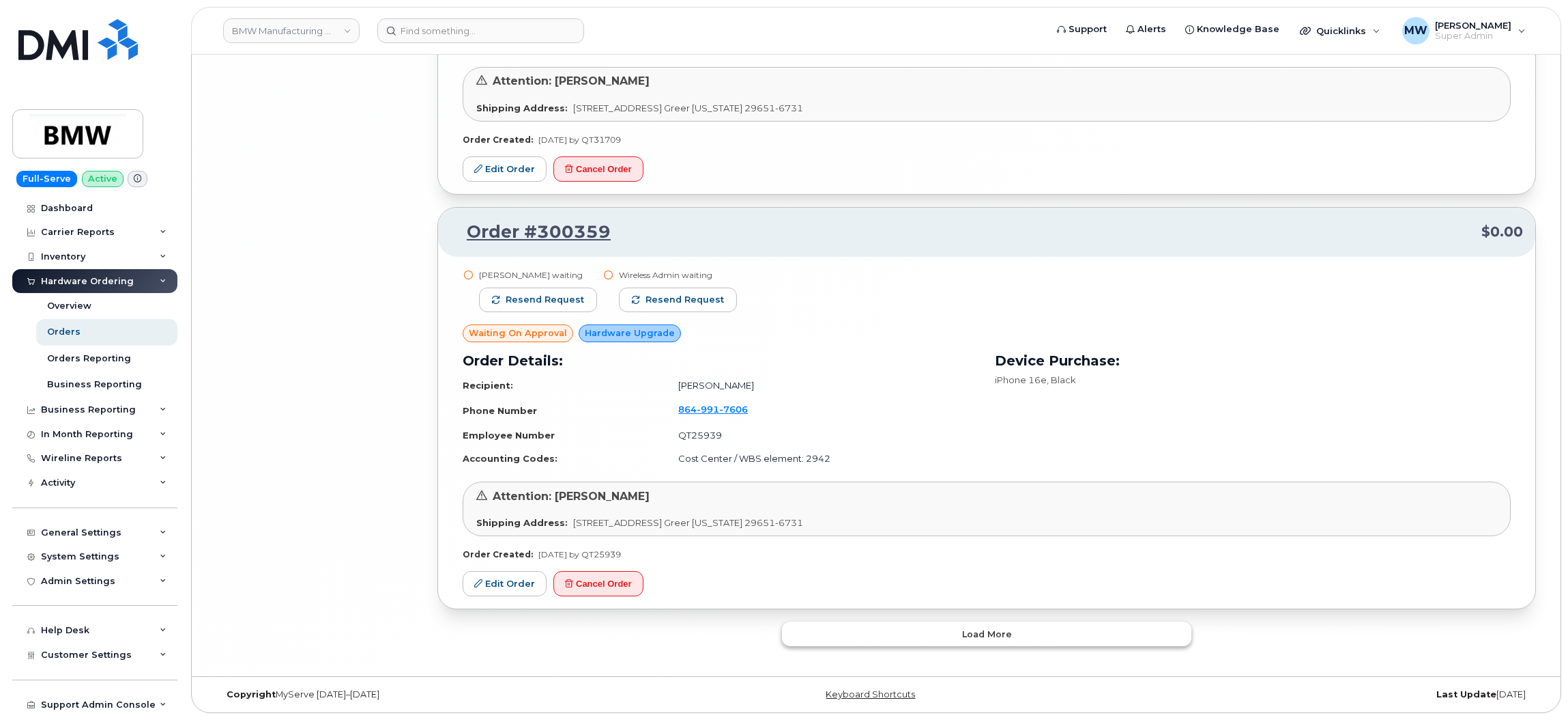
click at [1018, 638] on button "Load more" at bounding box center [987, 634] width 410 height 25
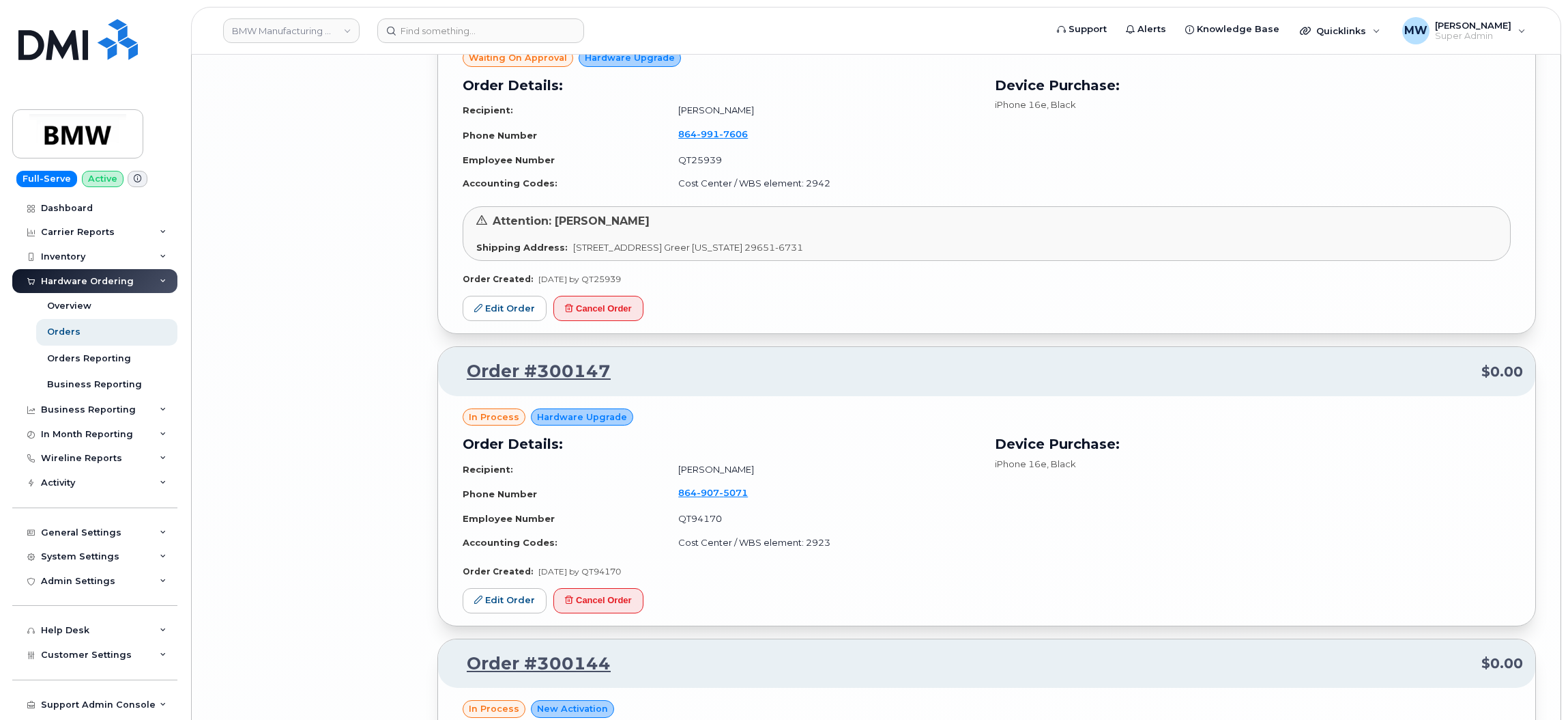
scroll to position [9317, 0]
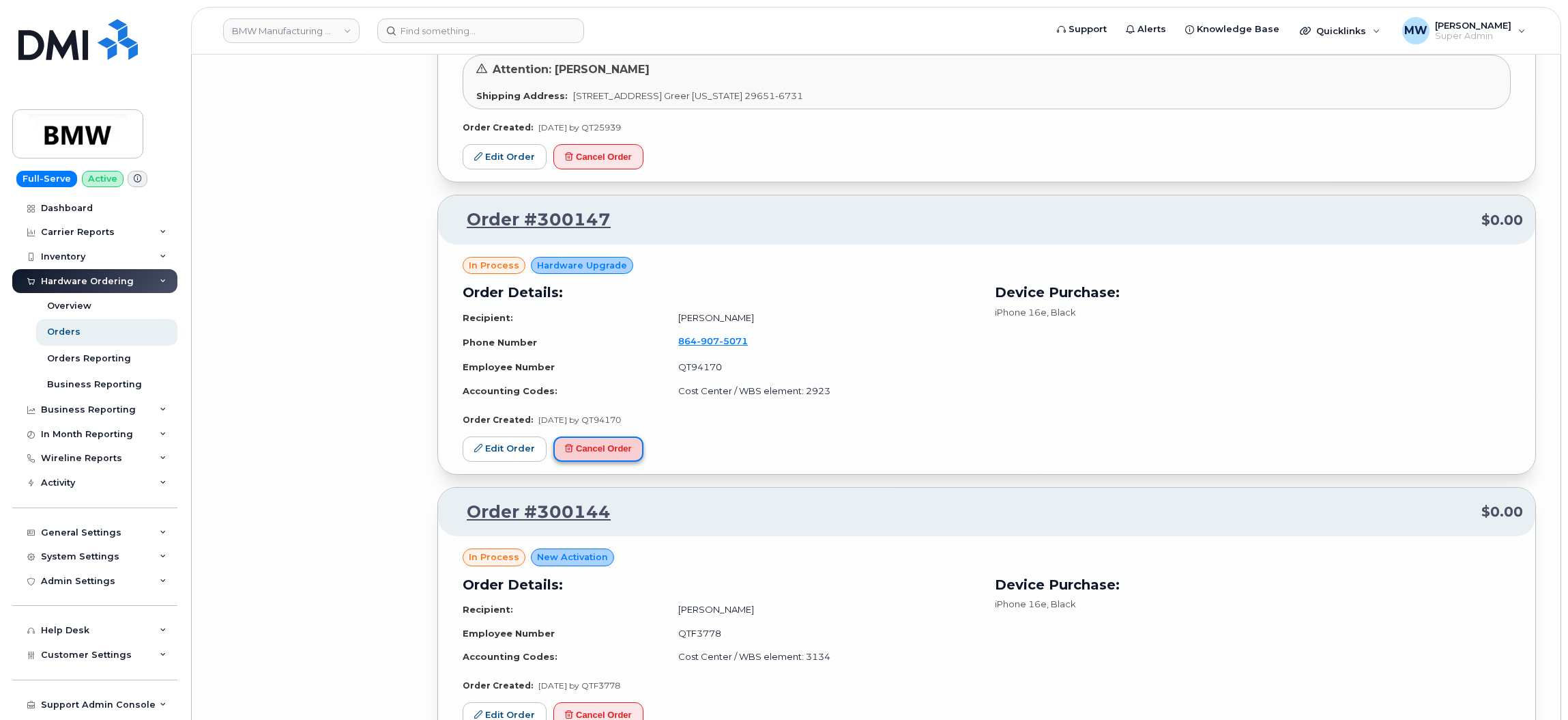
click at [629, 461] on button "Cancel Order" at bounding box center [598, 449] width 90 height 26
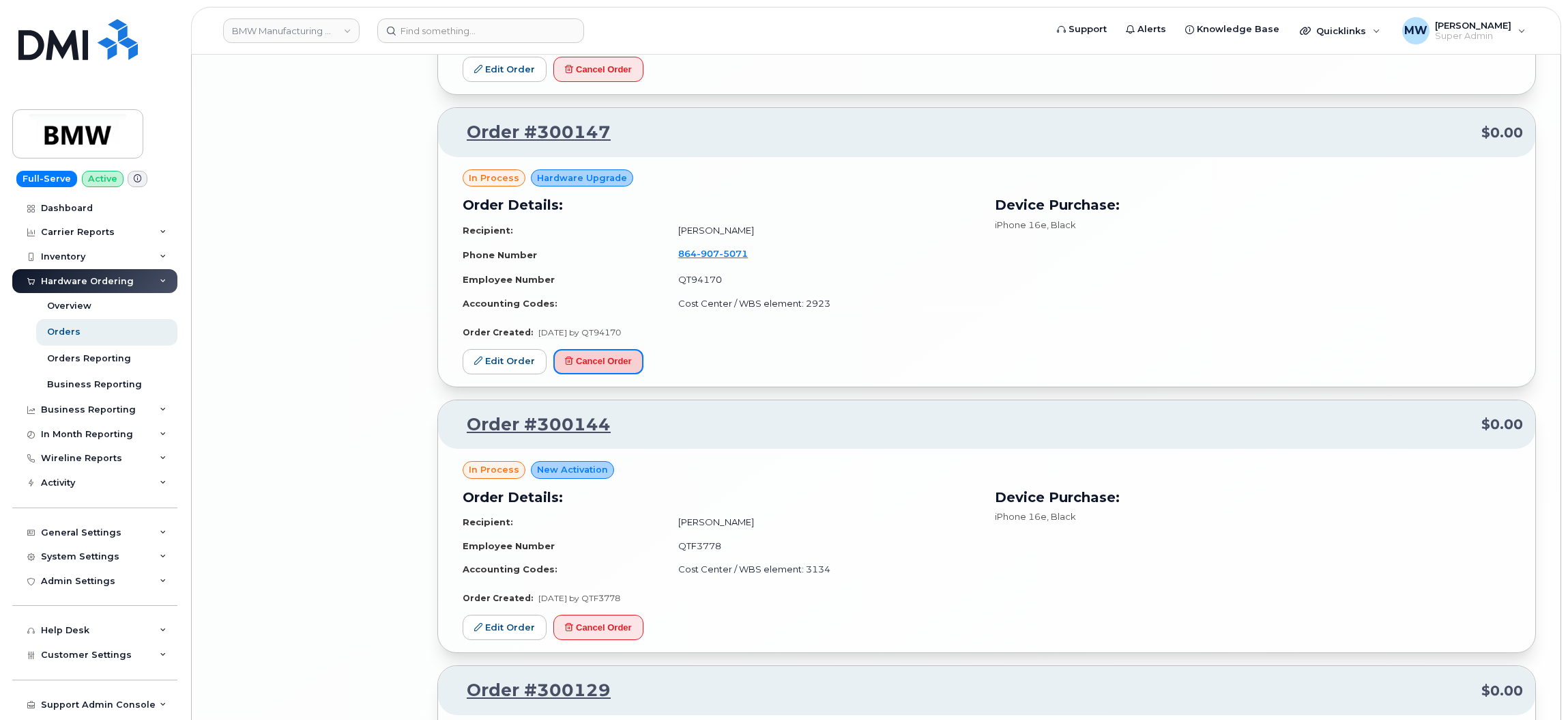
scroll to position [9522, 0]
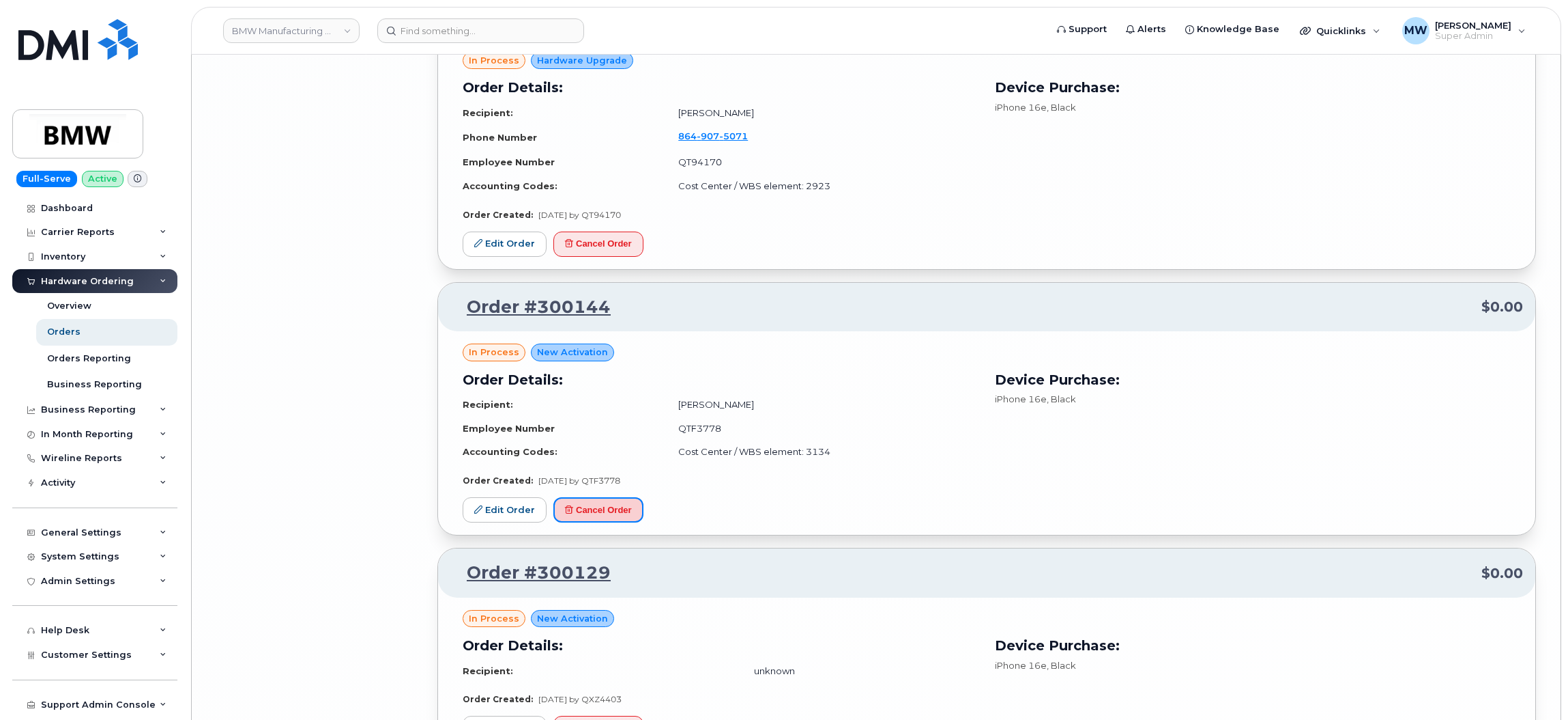
drag, startPoint x: 607, startPoint y: 528, endPoint x: 870, endPoint y: 68, distance: 529.9
click at [608, 523] on button "Cancel Order" at bounding box center [598, 509] width 90 height 26
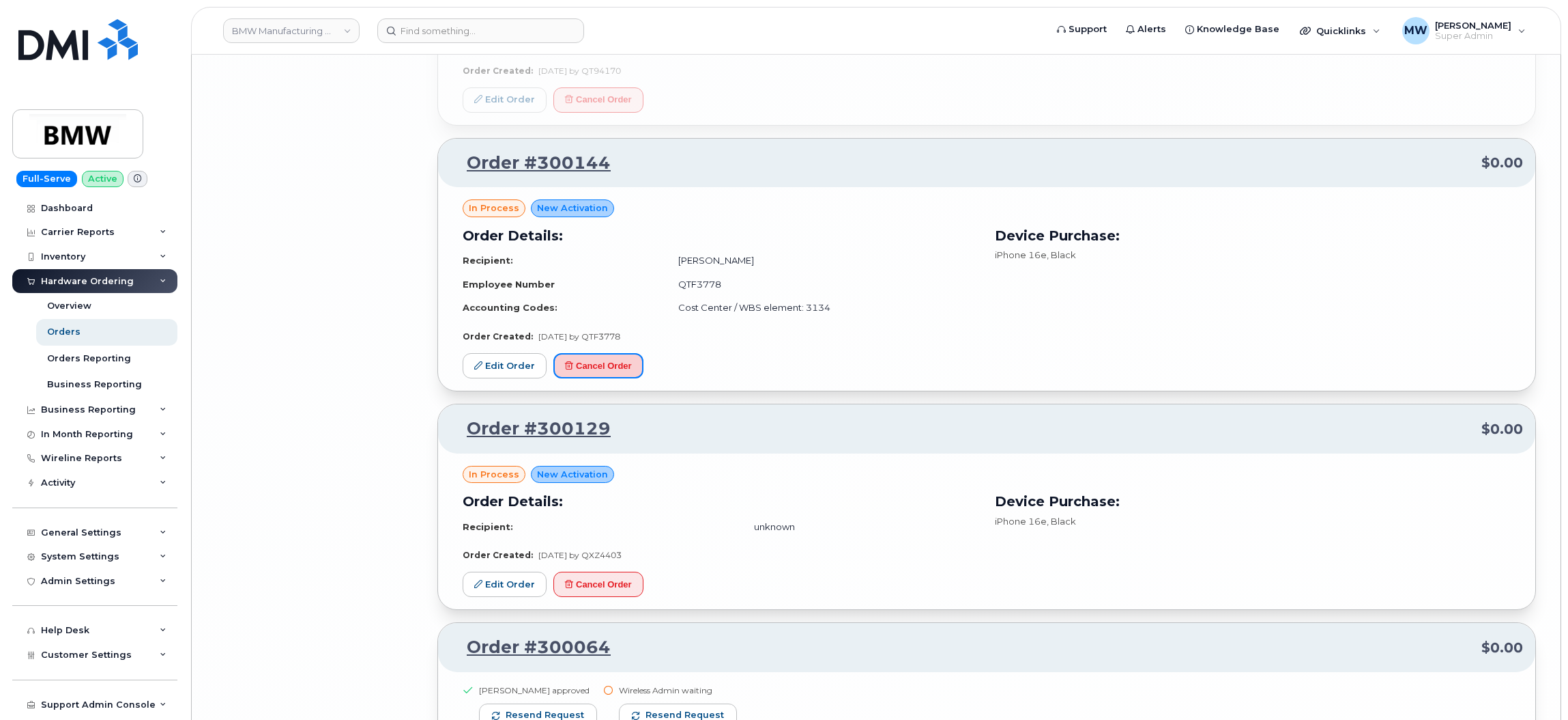
scroll to position [9932, 0]
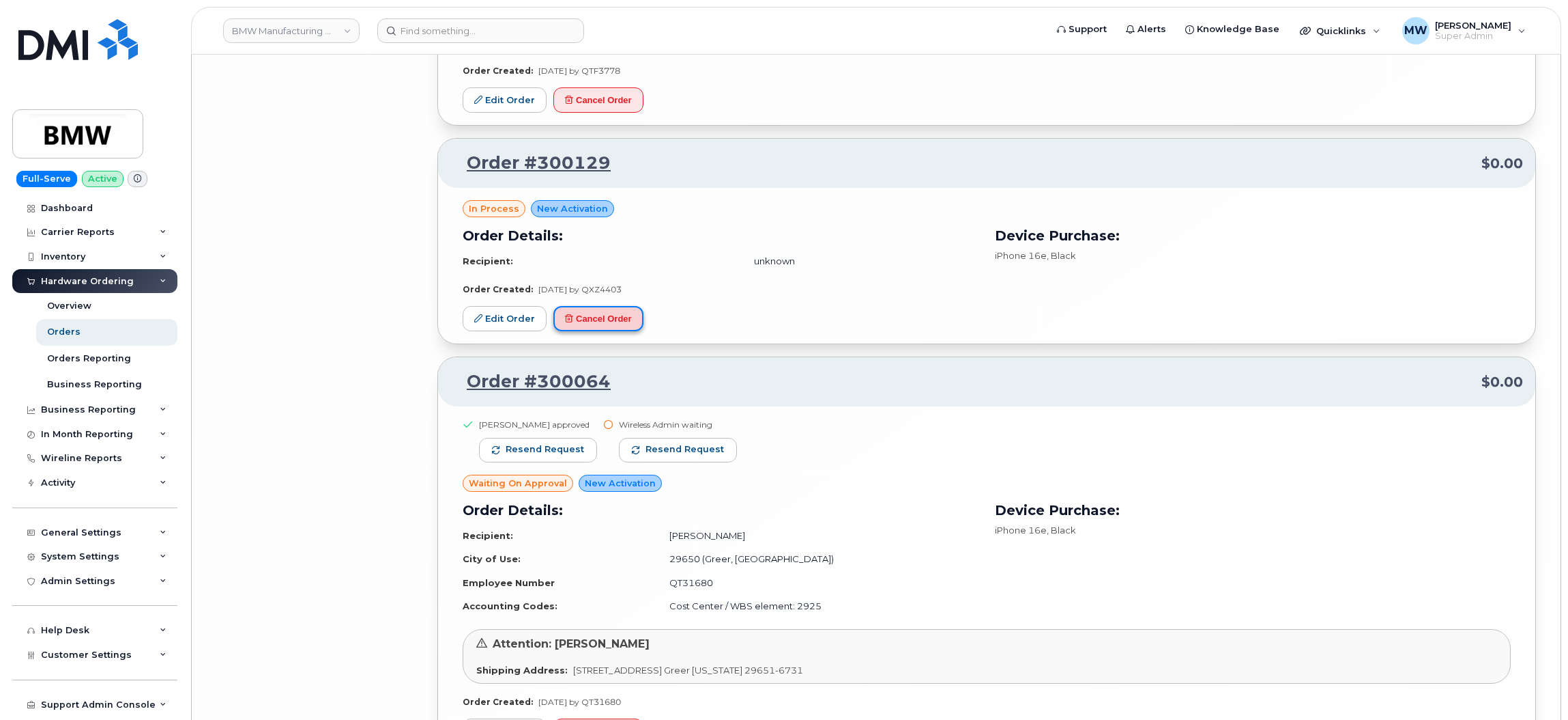
click at [587, 331] on button "Cancel Order" at bounding box center [598, 318] width 90 height 26
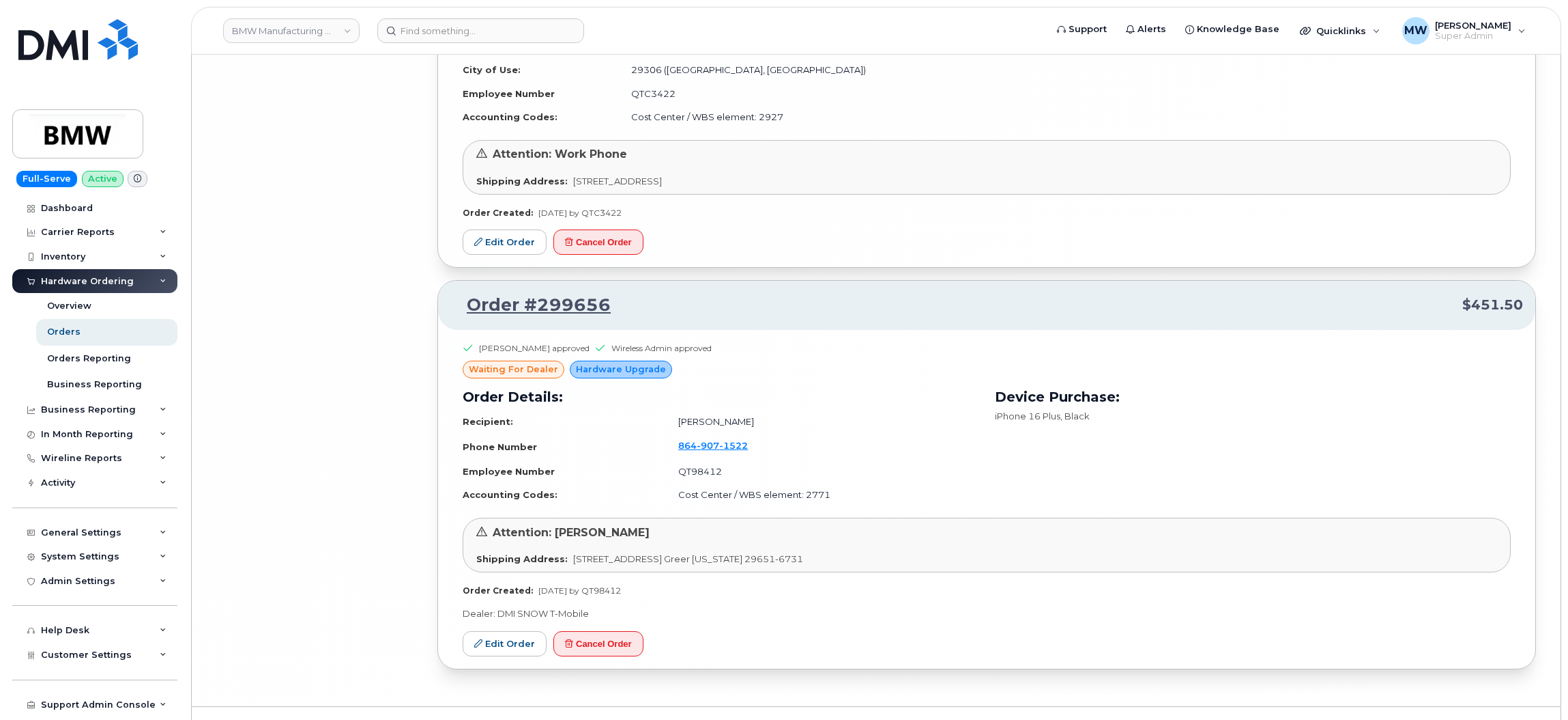
scroll to position [10882, 0]
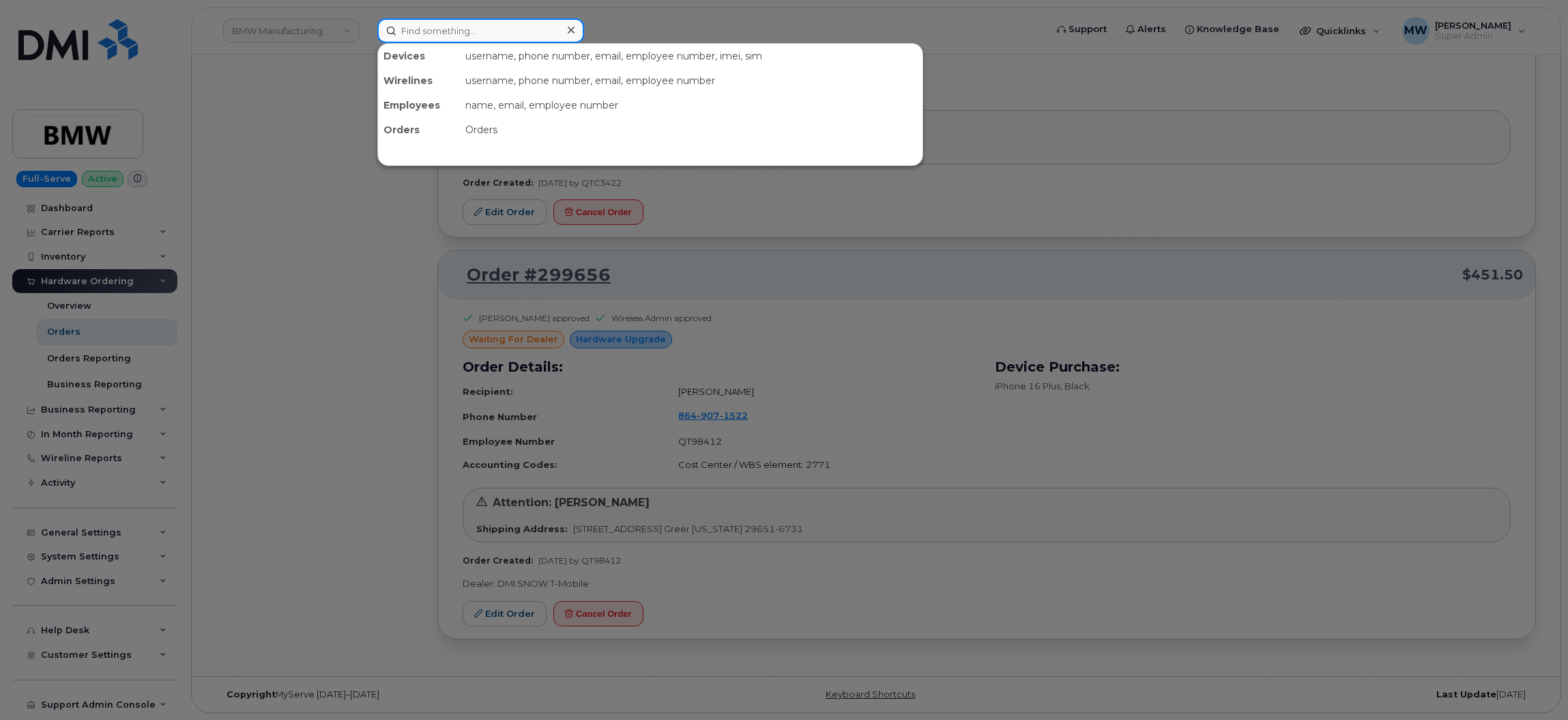
drag, startPoint x: 533, startPoint y: 36, endPoint x: 537, endPoint y: 23, distance: 13.6
click at [533, 36] on input at bounding box center [481, 31] width 207 height 25
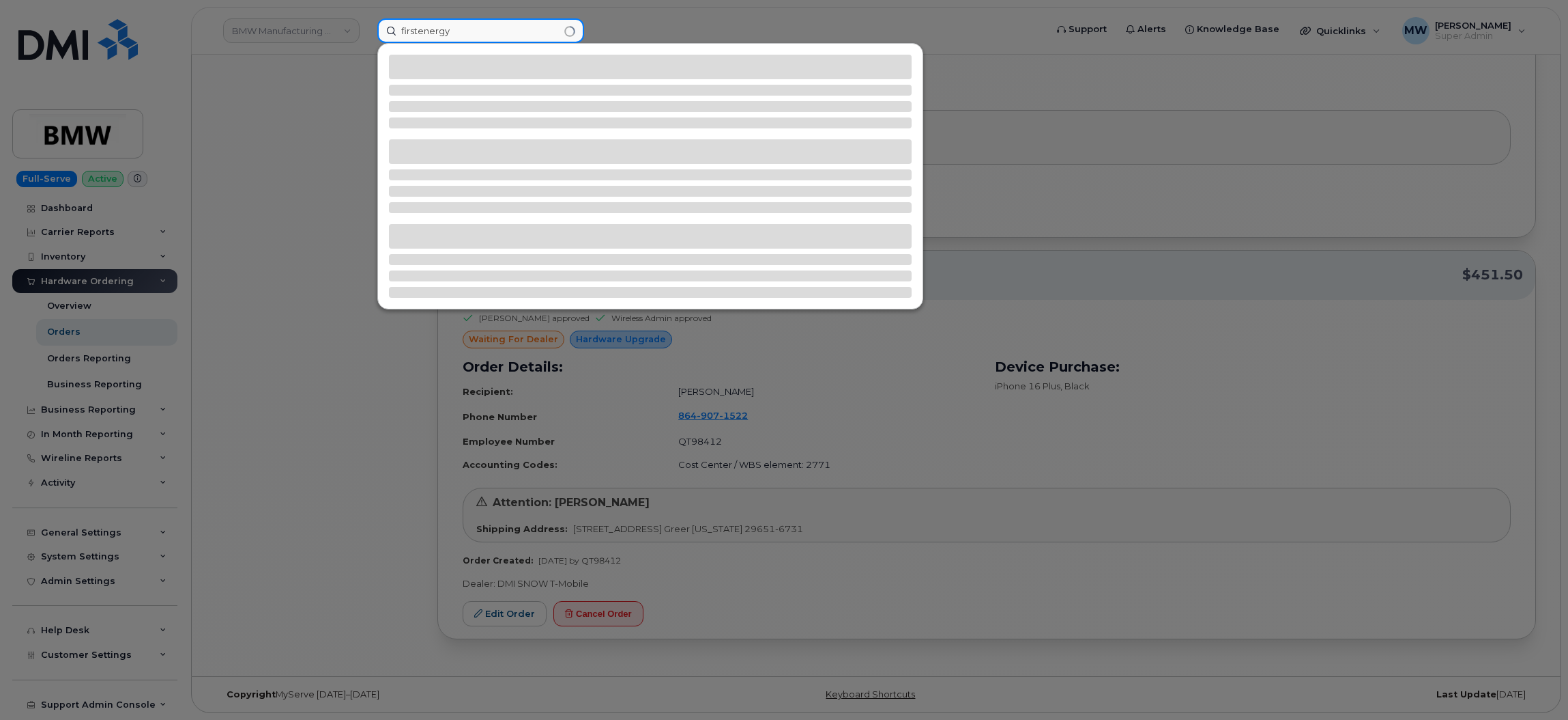
type input "firstenergy"
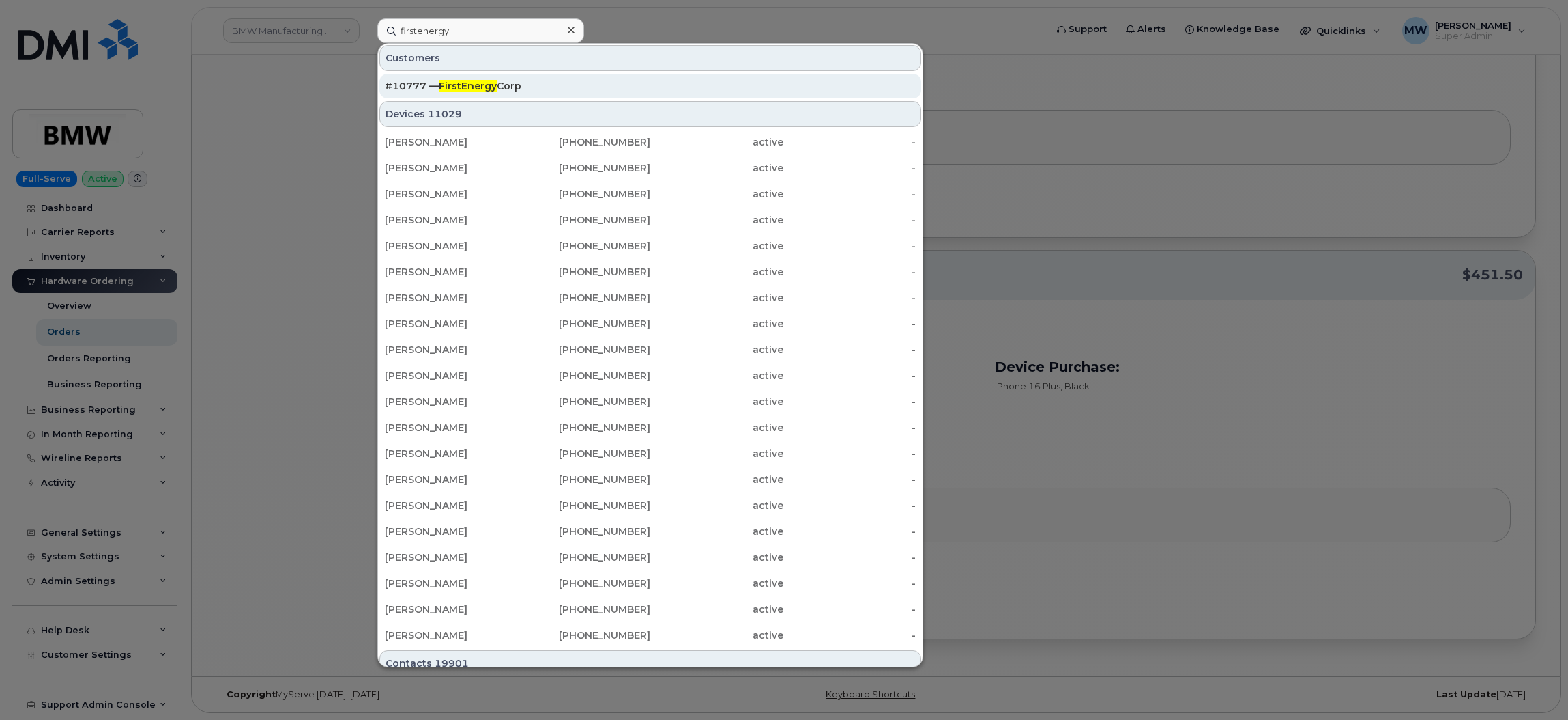
drag, startPoint x: 521, startPoint y: 73, endPoint x: 542, endPoint y: 84, distance: 23.7
click at [521, 74] on div "#10777 — FirstEnergy Corp" at bounding box center [650, 86] width 545 height 27
click at [718, 92] on div "#10777 — FirstEnergy Corp" at bounding box center [651, 86] width 531 height 13
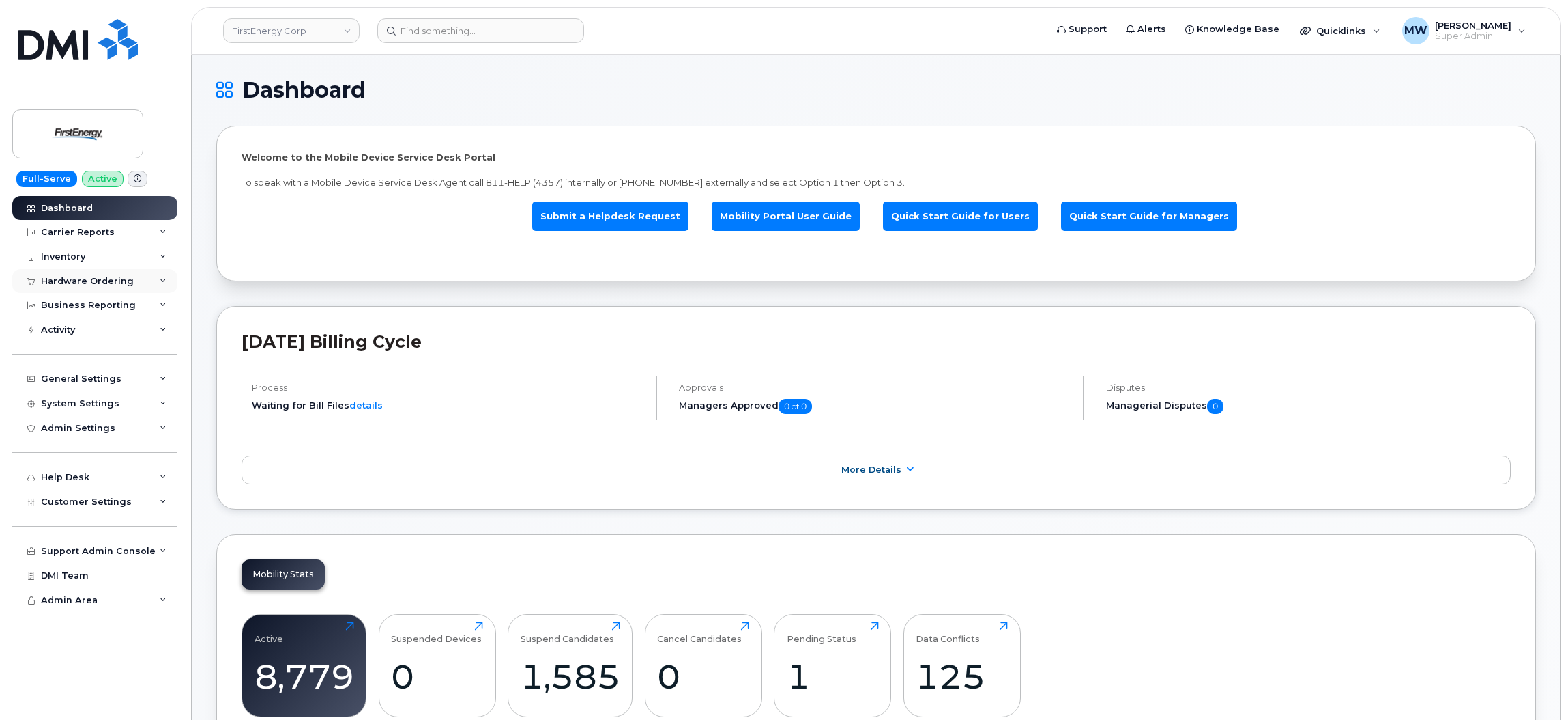
click at [132, 279] on div "Hardware Ordering" at bounding box center [94, 282] width 165 height 25
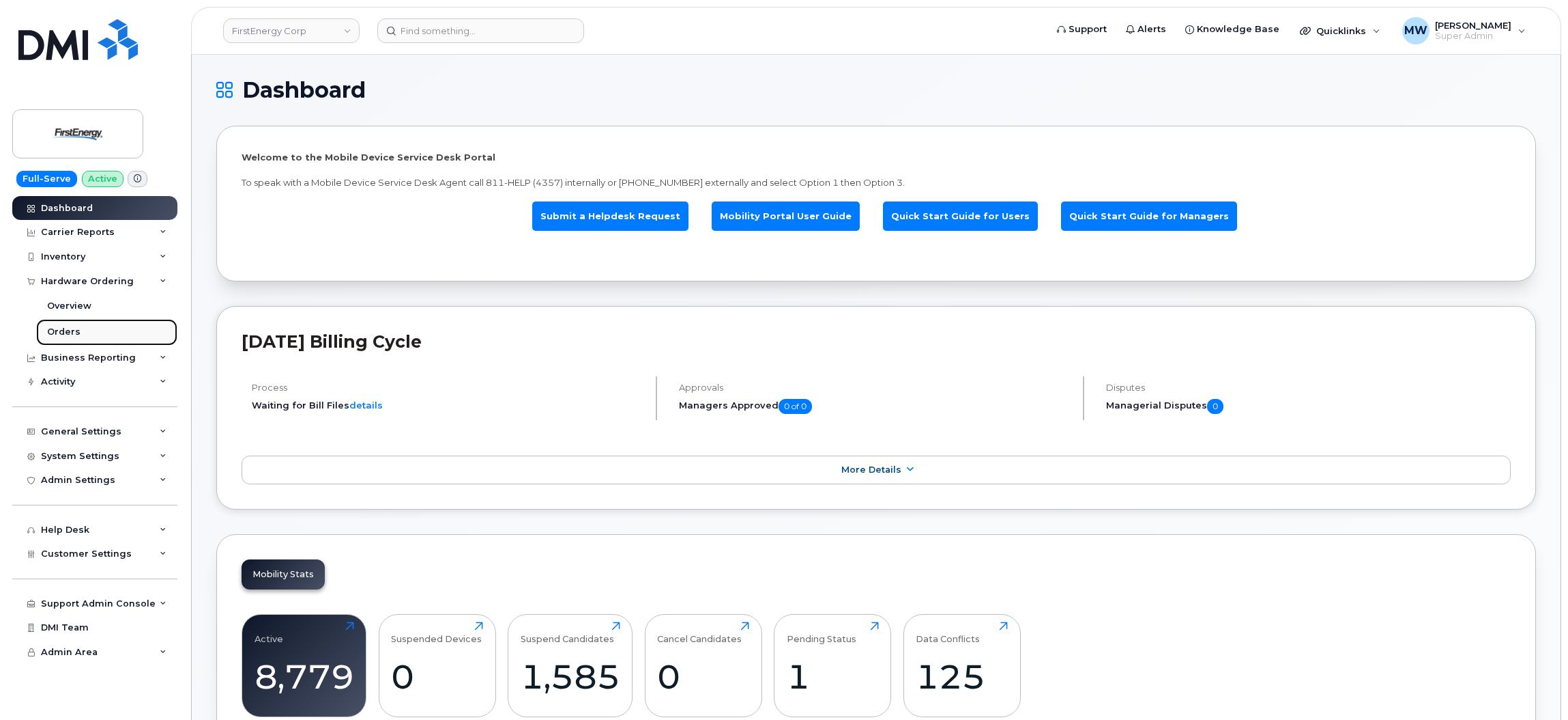
click at [128, 326] on link "Orders" at bounding box center [107, 331] width 142 height 26
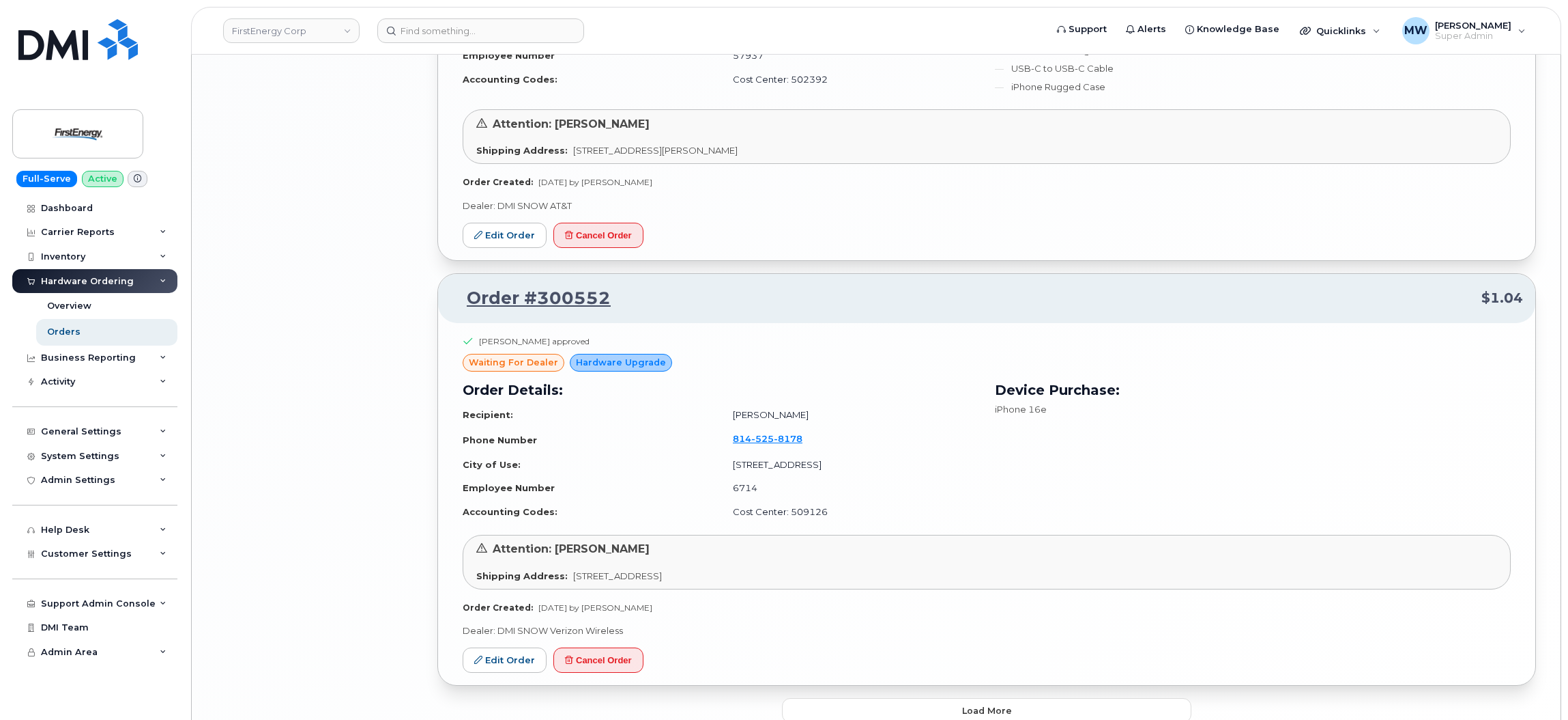
scroll to position [2855, 0]
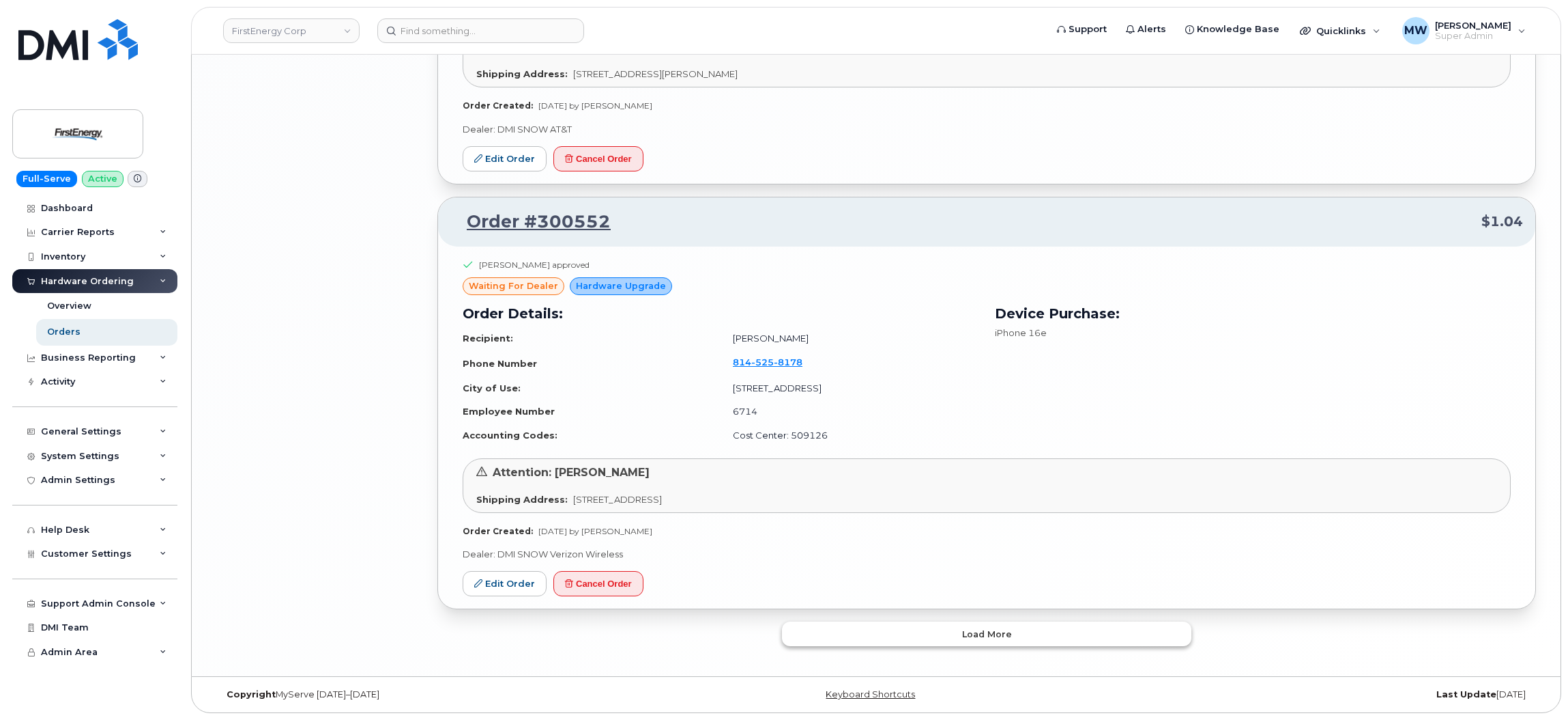
click at [1035, 643] on button "Load more" at bounding box center [987, 634] width 410 height 25
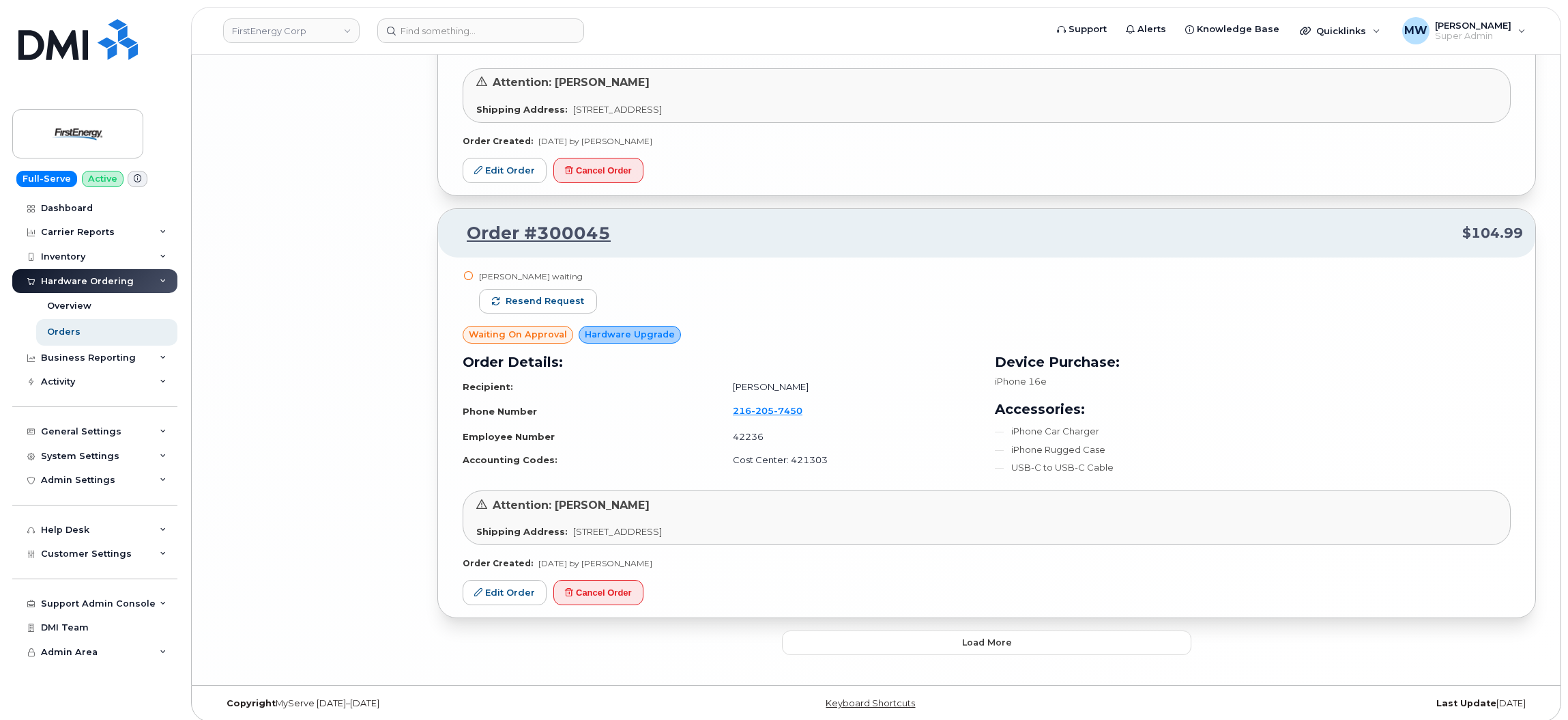
scroll to position [6169, 0]
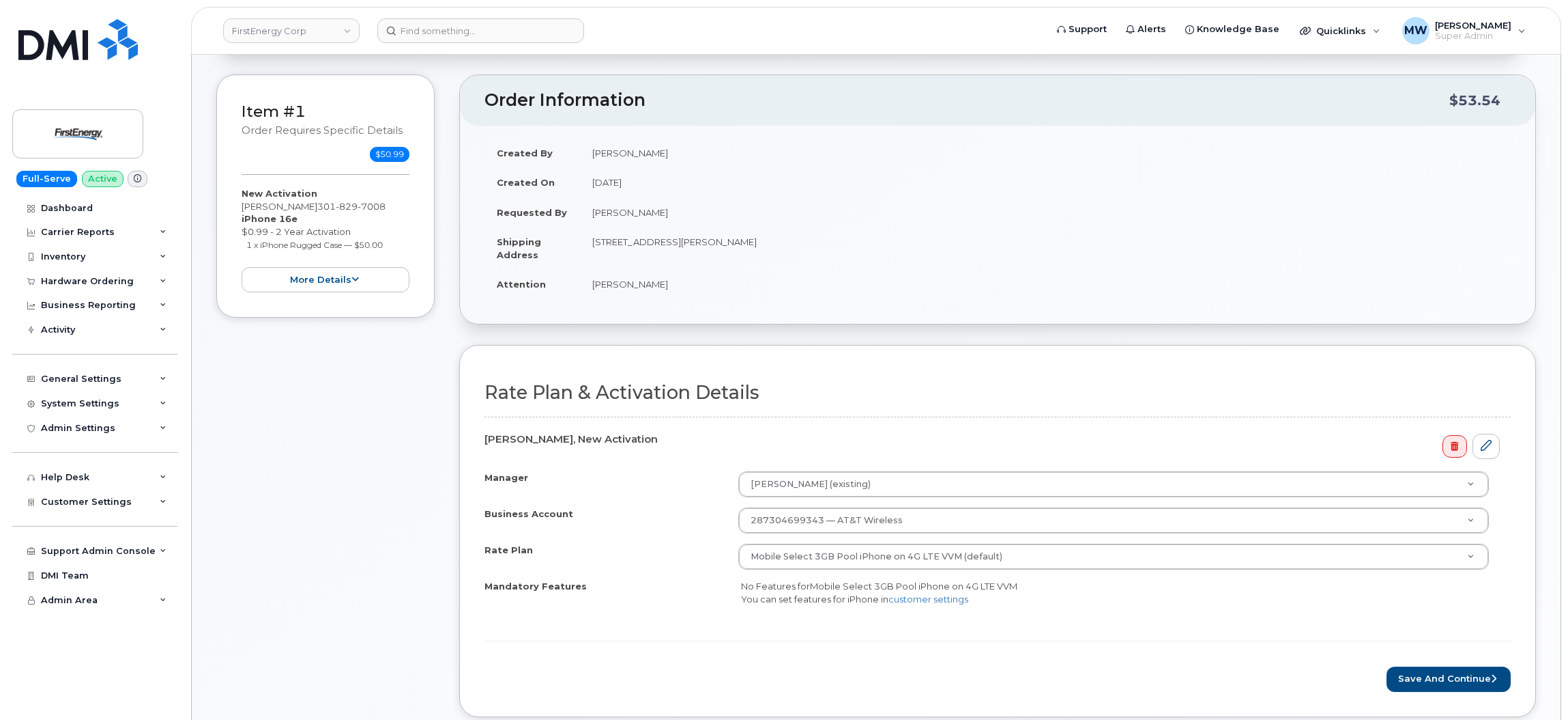
scroll to position [410, 0]
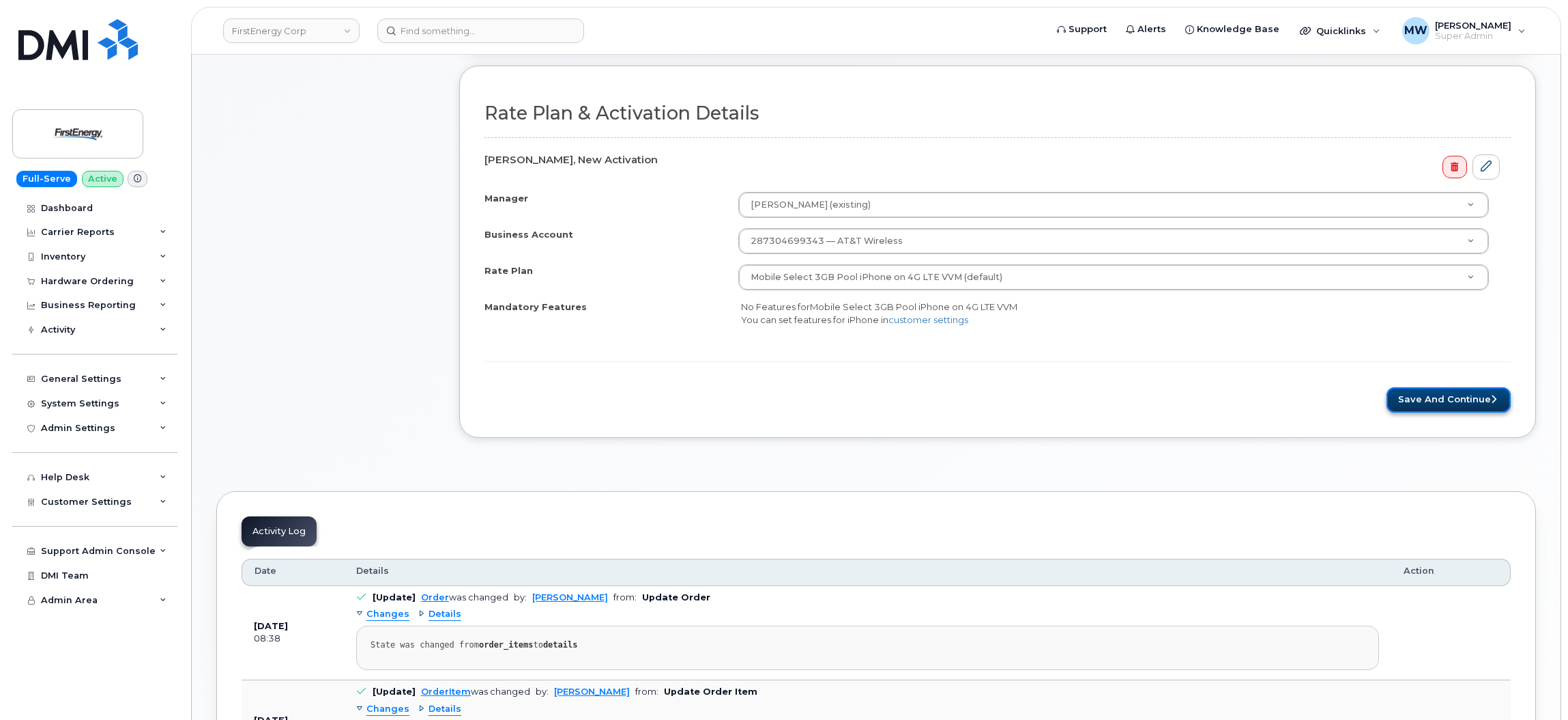
click at [1445, 398] on button "Save and Continue" at bounding box center [1449, 400] width 125 height 26
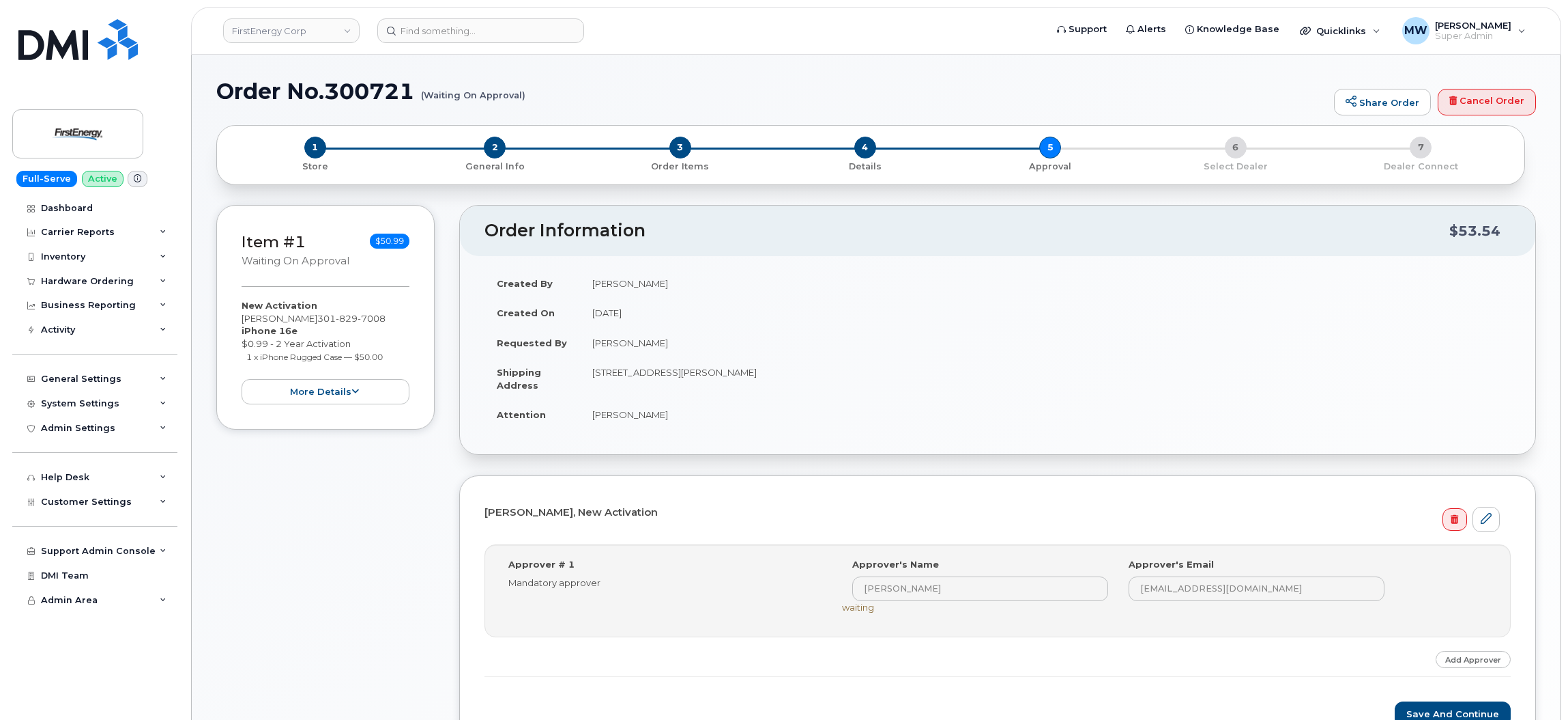
scroll to position [338, 0]
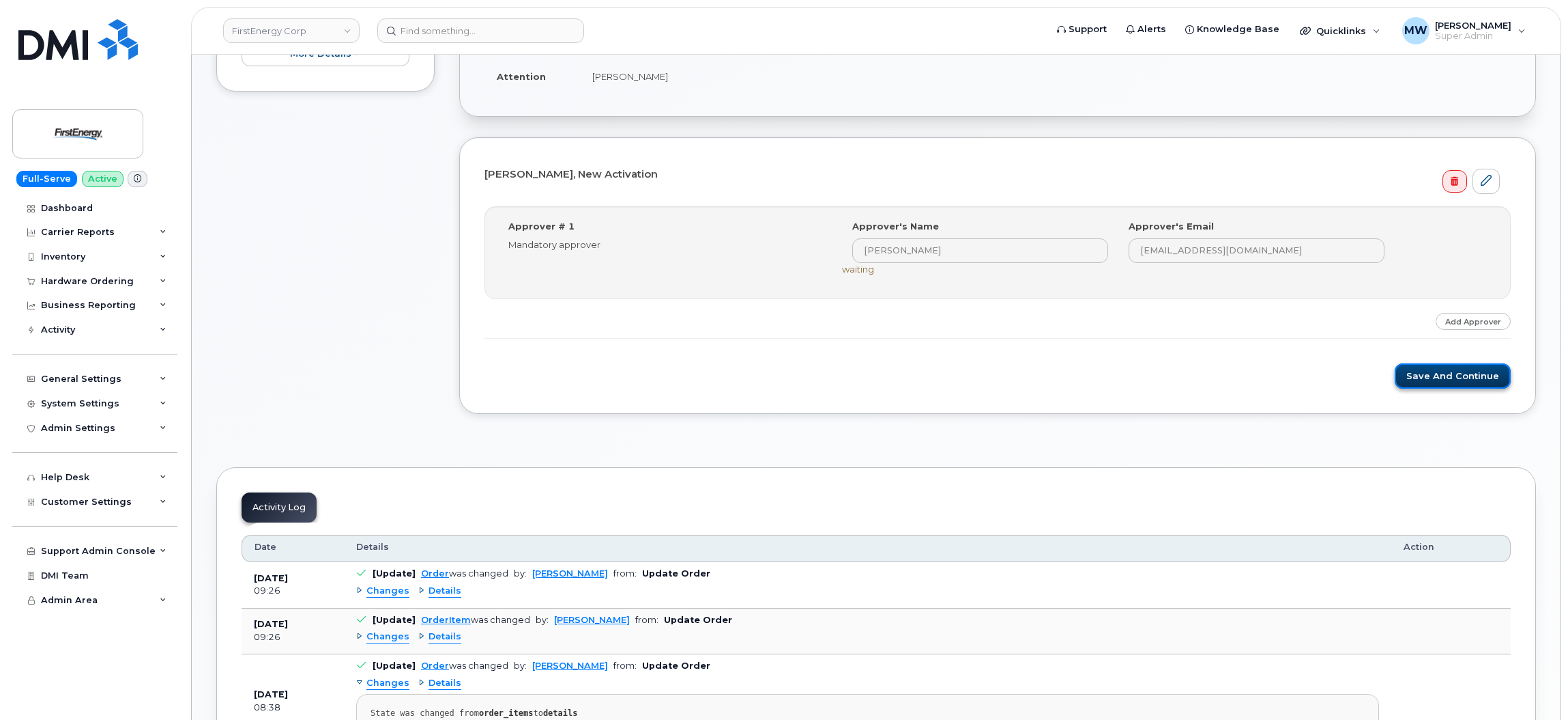
click at [1452, 387] on button "Save and Continue" at bounding box center [1453, 375] width 116 height 26
